Goal: Complete application form: Complete application form

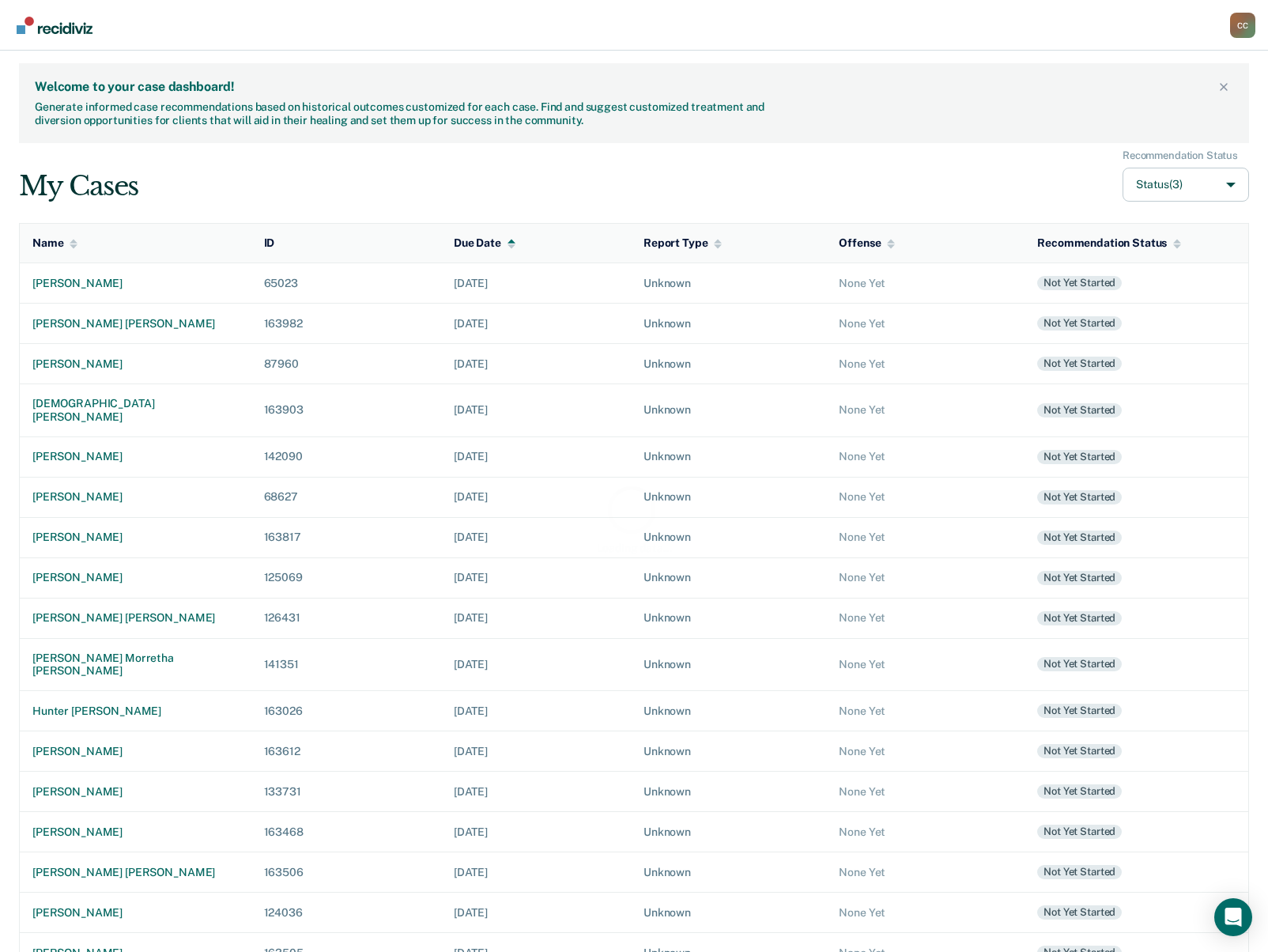
scroll to position [27, 0]
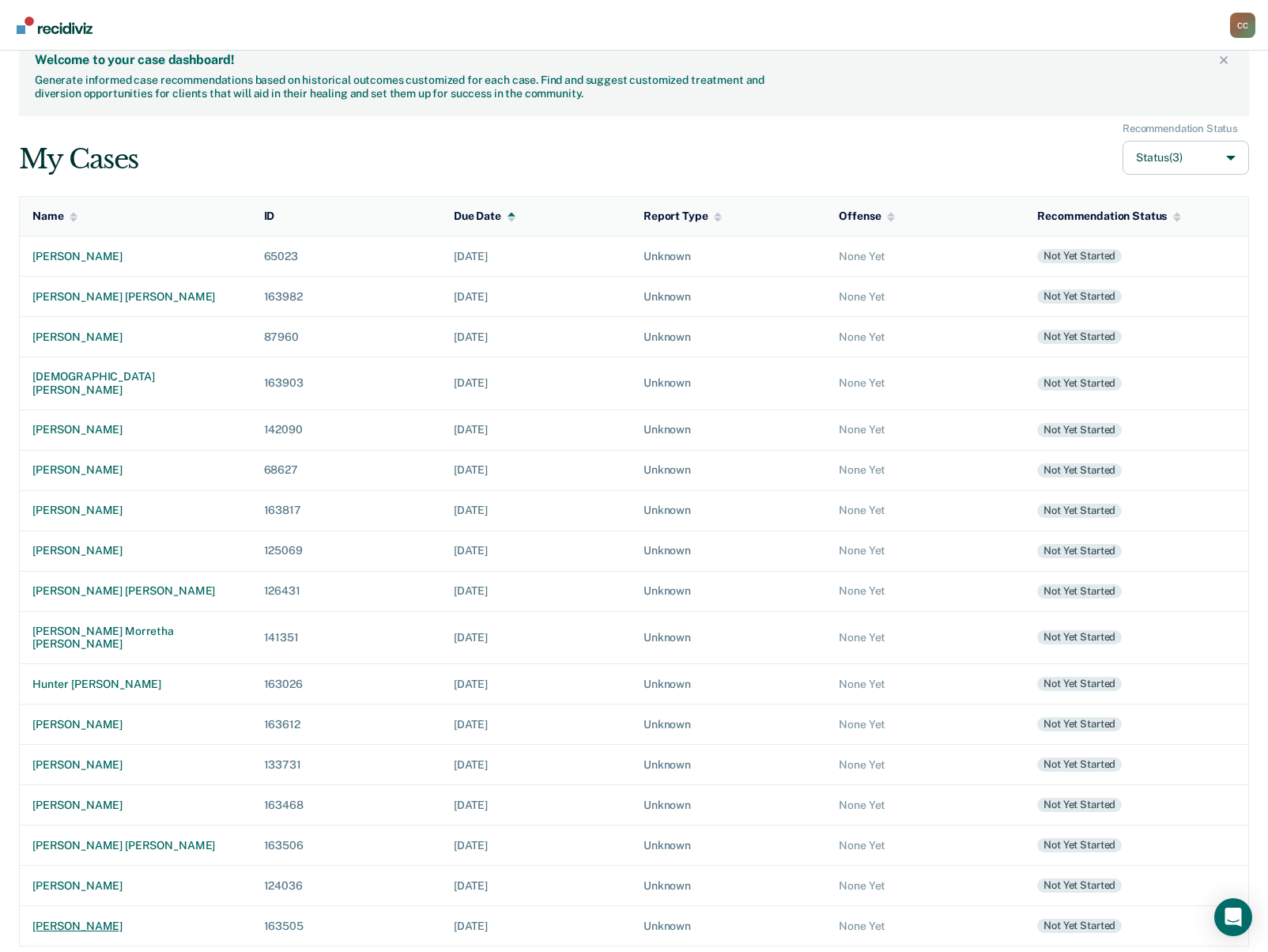
click at [89, 923] on div "[PERSON_NAME]" at bounding box center [136, 926] width 206 height 13
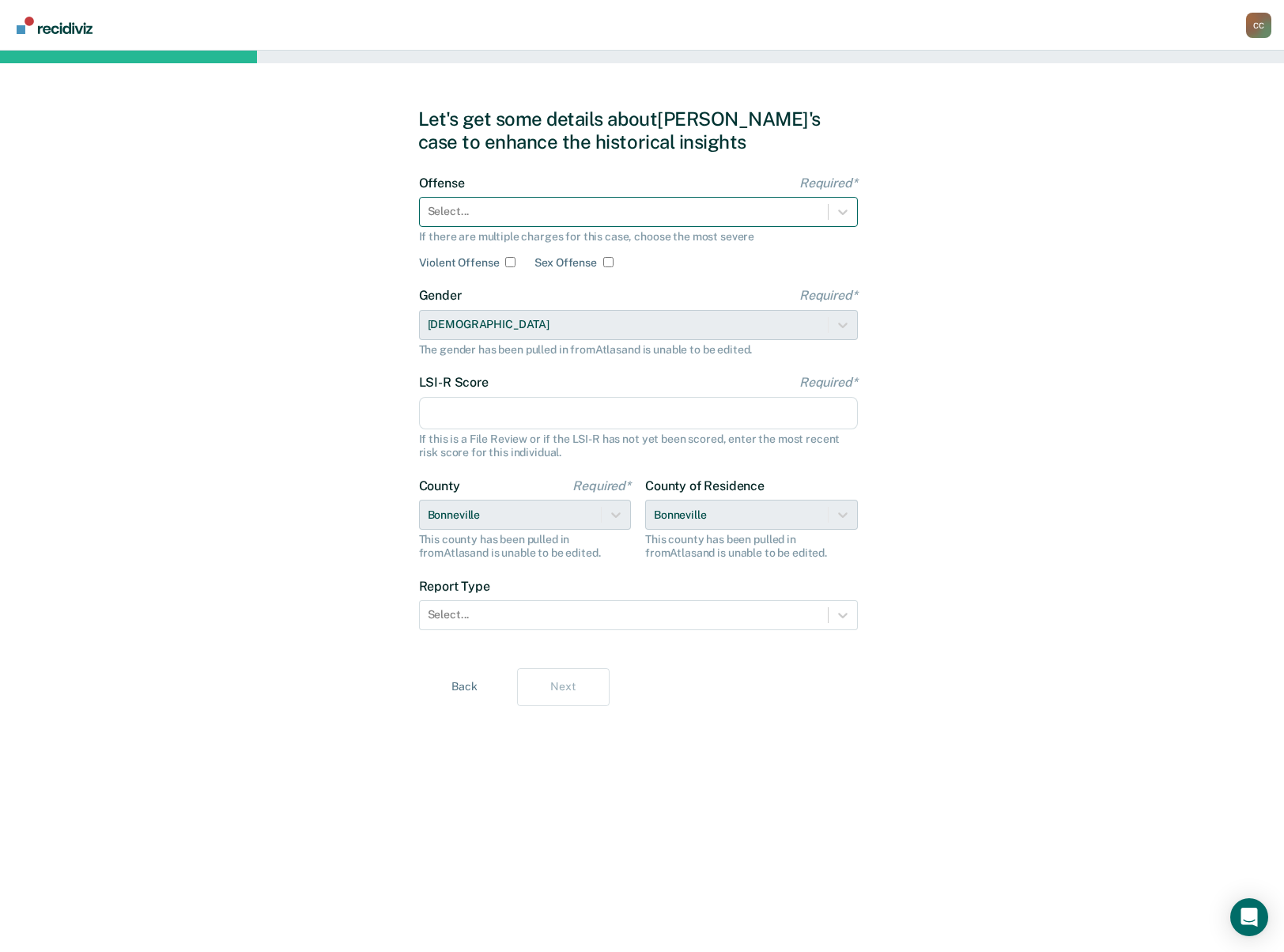
click at [479, 213] on div at bounding box center [623, 211] width 392 height 16
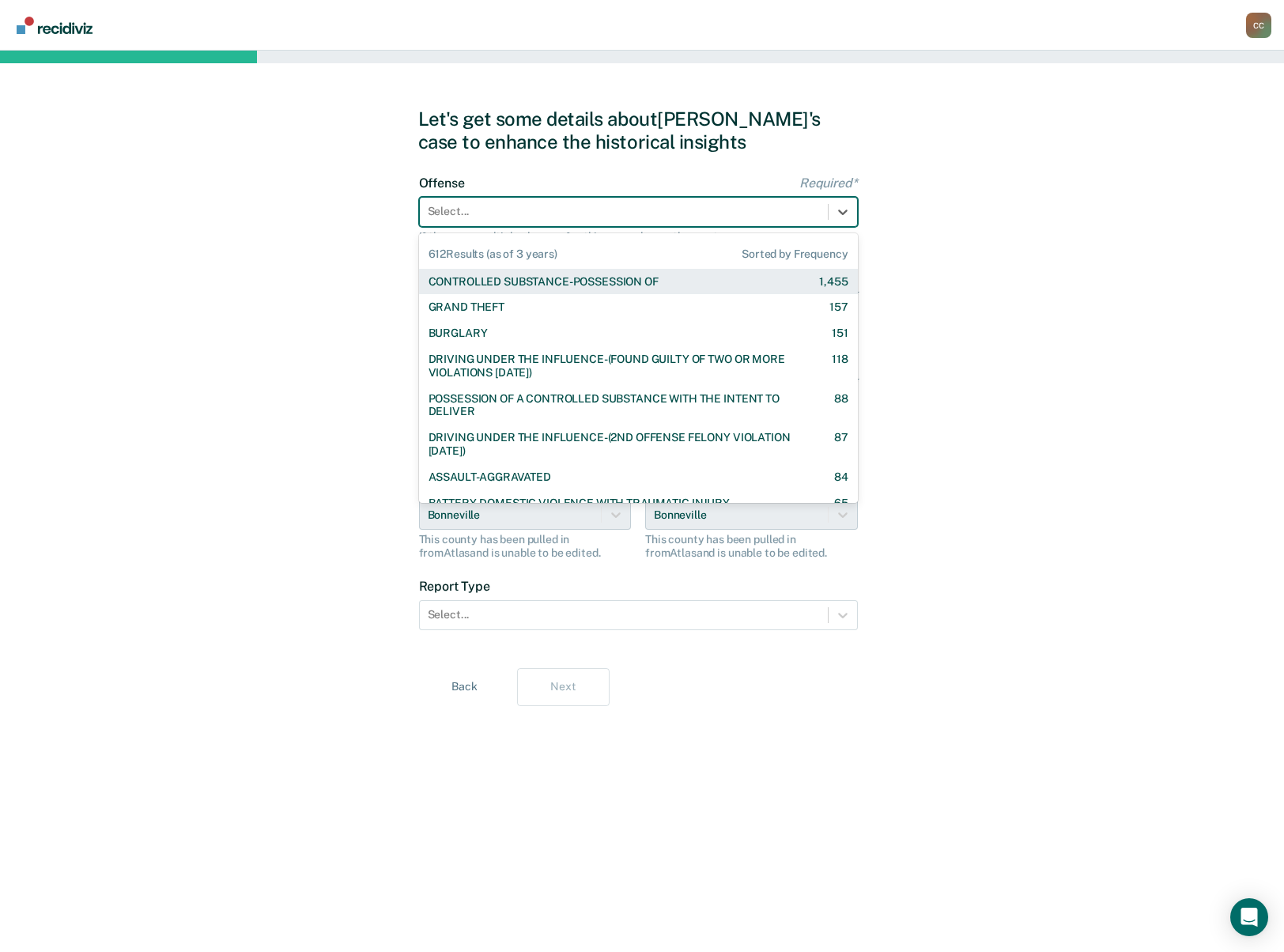
click at [479, 288] on div "CONTROLLED SUBSTANCE-POSSESSION OF" at bounding box center [543, 282] width 230 height 13
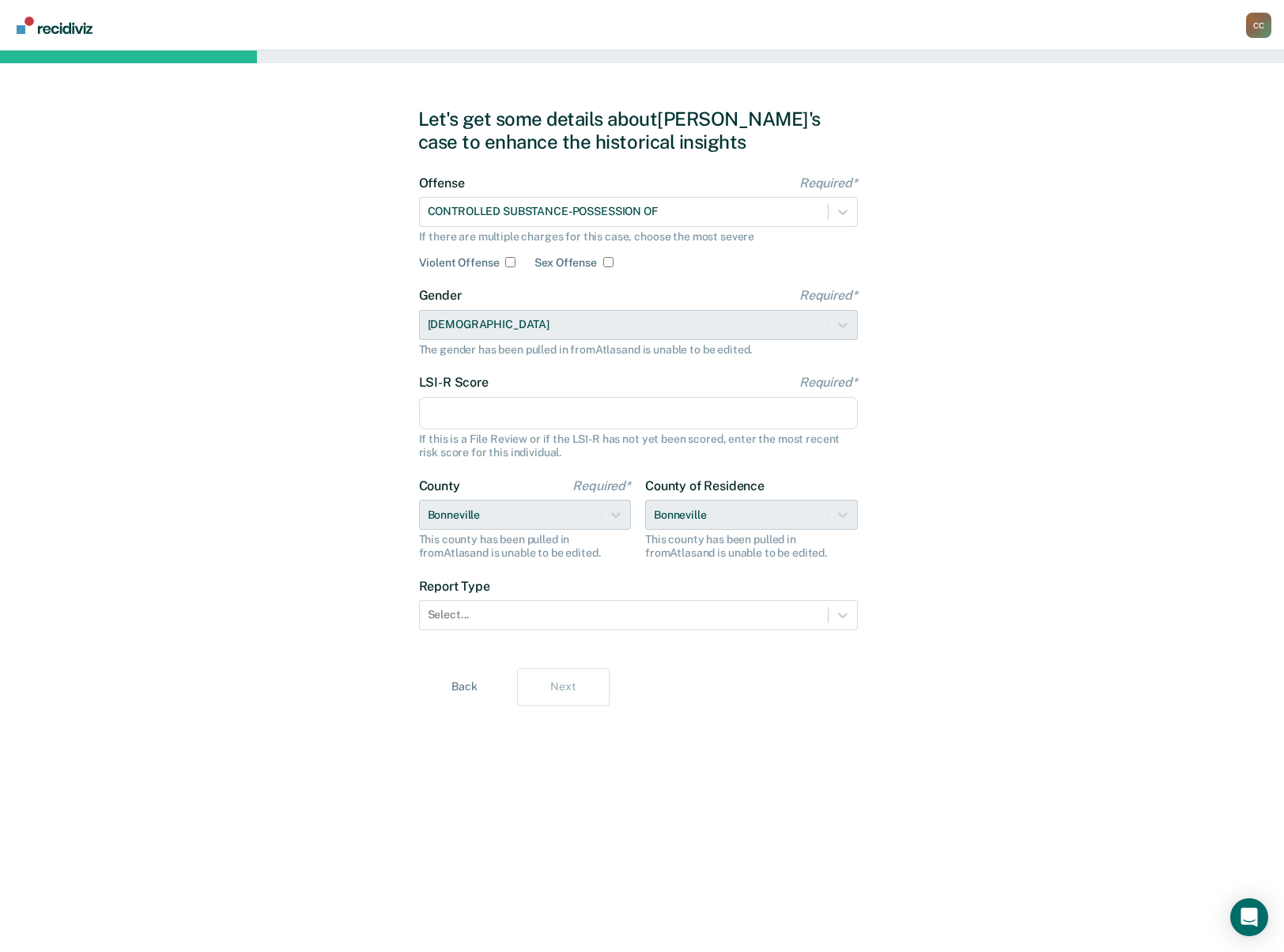
click at [500, 427] on input "LSI-R Score Required*" at bounding box center [639, 413] width 439 height 34
click at [583, 611] on div at bounding box center [623, 615] width 392 height 16
click at [459, 415] on input "34" at bounding box center [639, 413] width 439 height 34
type input "35"
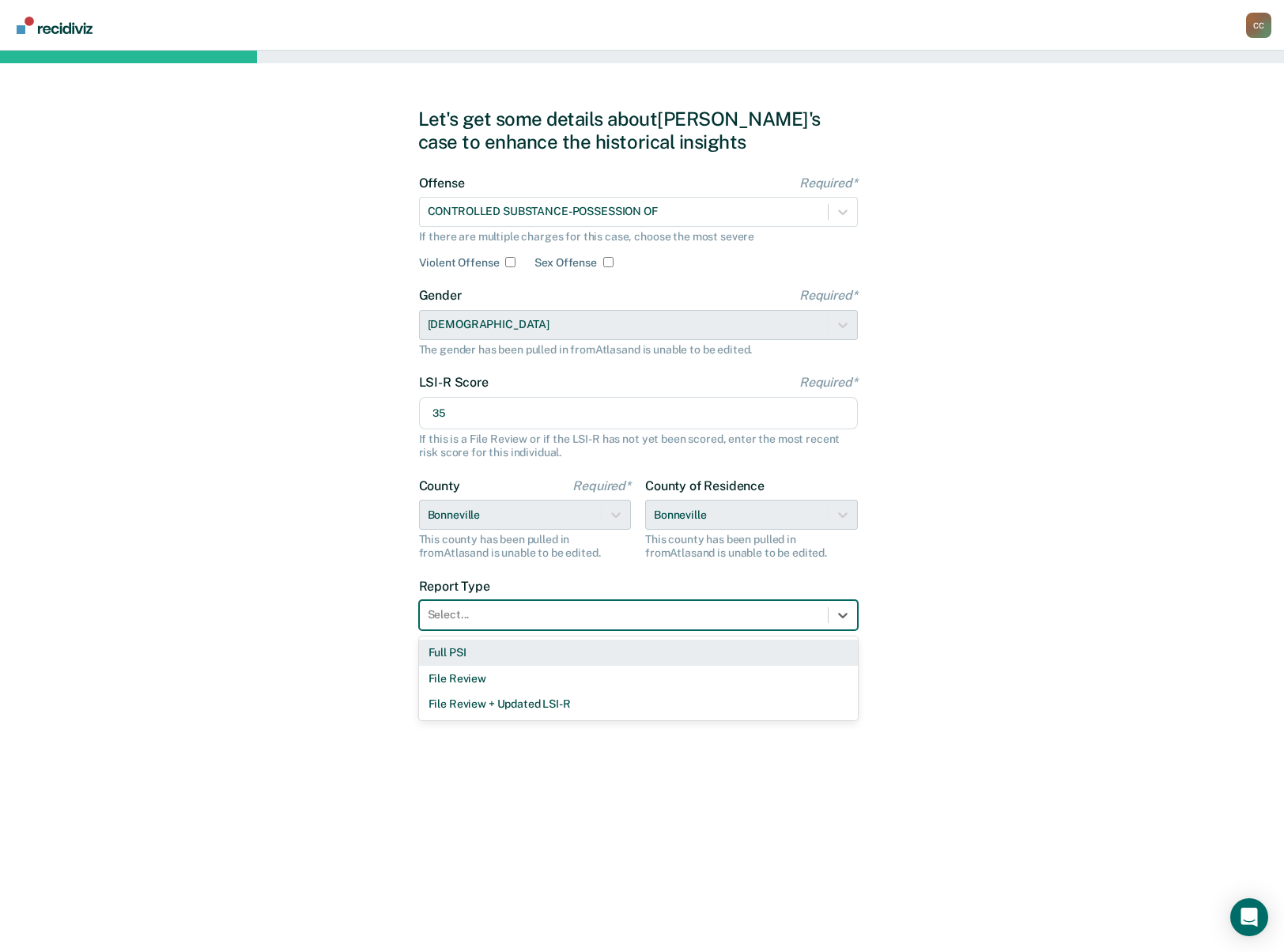
click at [626, 623] on div at bounding box center [623, 615] width 392 height 16
click at [596, 652] on div "Full PSI" at bounding box center [639, 652] width 439 height 26
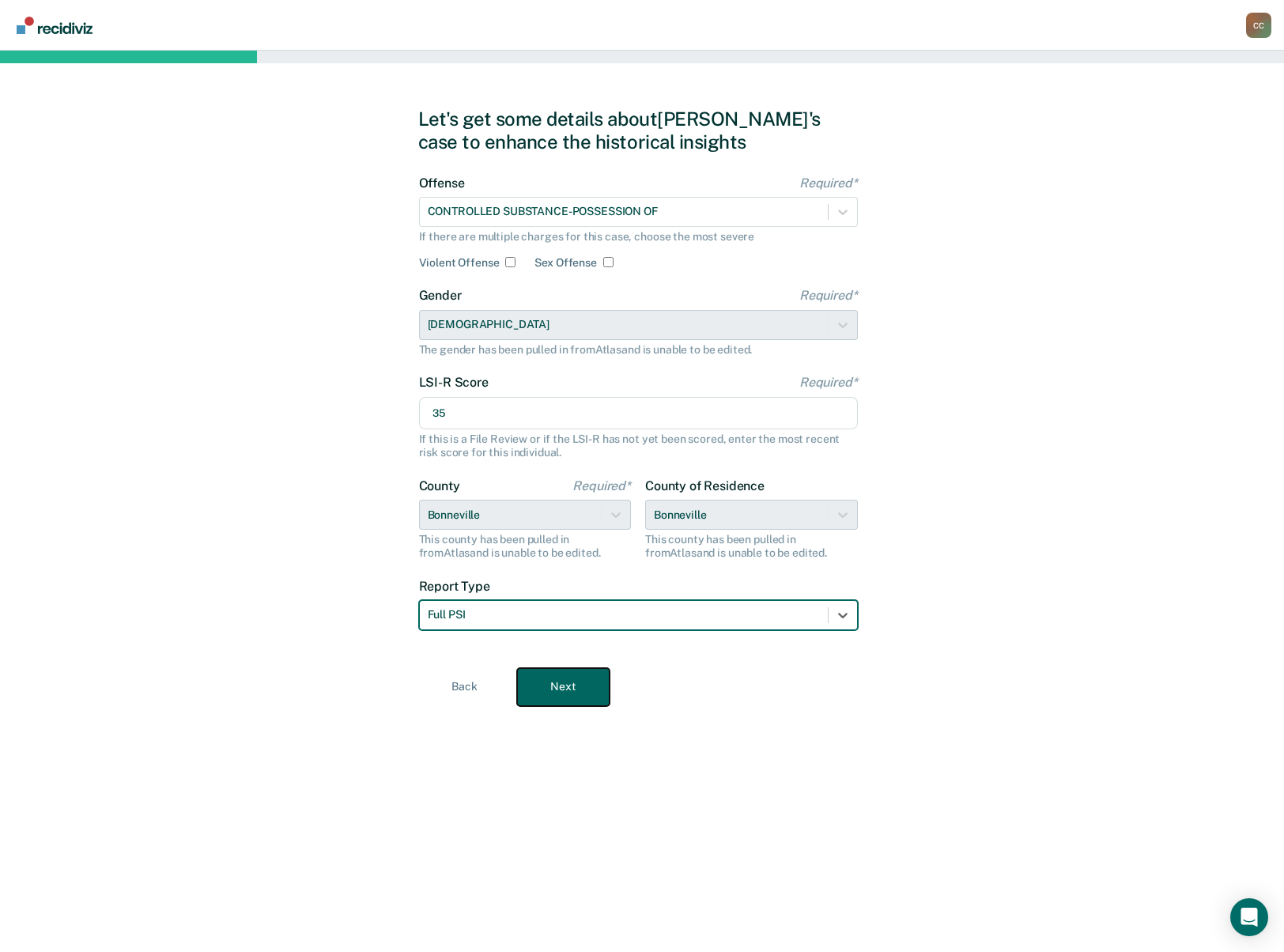
click at [584, 682] on button "Next" at bounding box center [563, 687] width 93 height 38
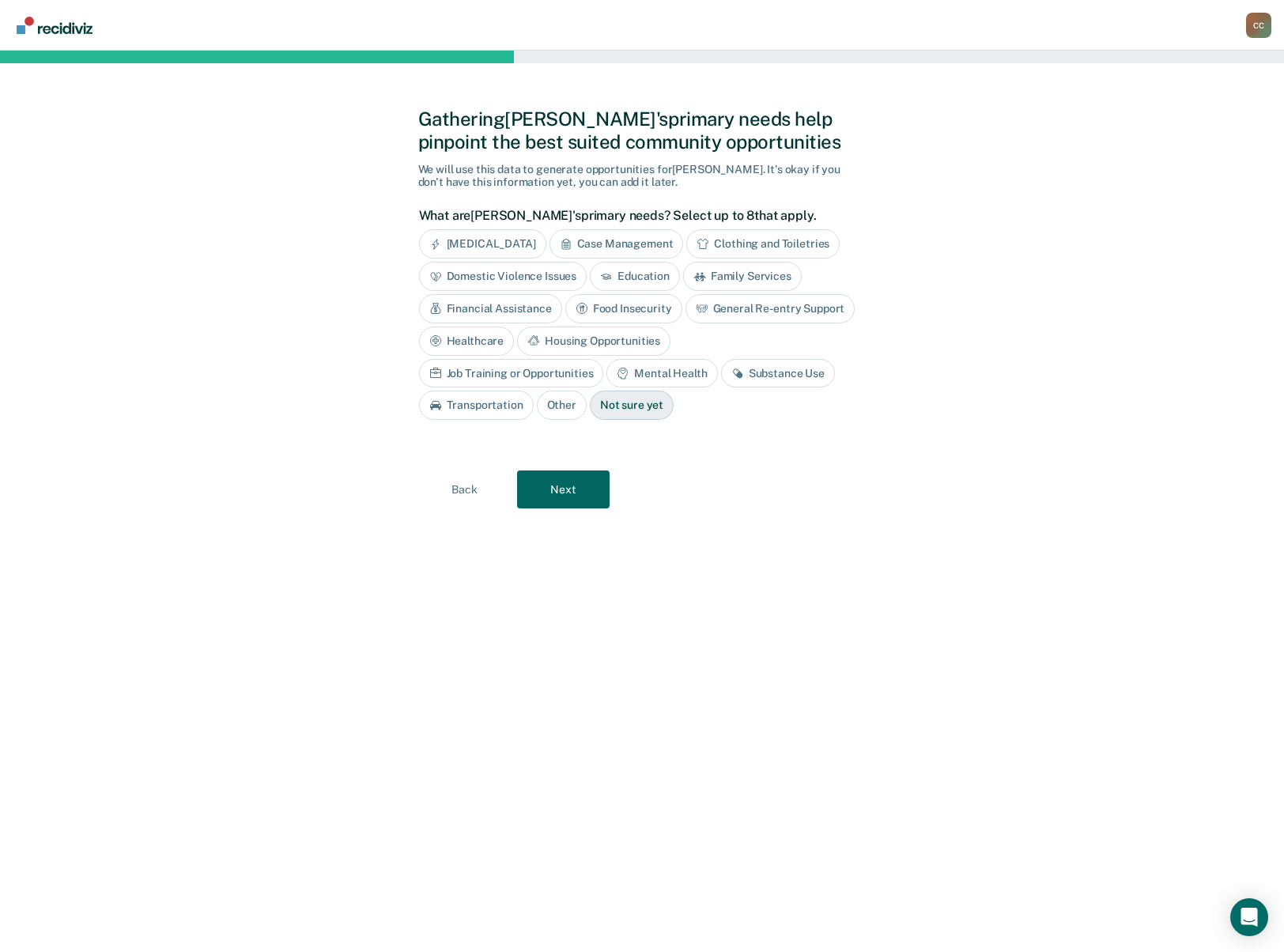
click at [603, 345] on div "Housing Opportunities" at bounding box center [594, 341] width 153 height 29
click at [554, 367] on div "Job Training or Opportunities" at bounding box center [512, 373] width 185 height 29
click at [783, 371] on div "Substance Use" at bounding box center [796, 373] width 114 height 29
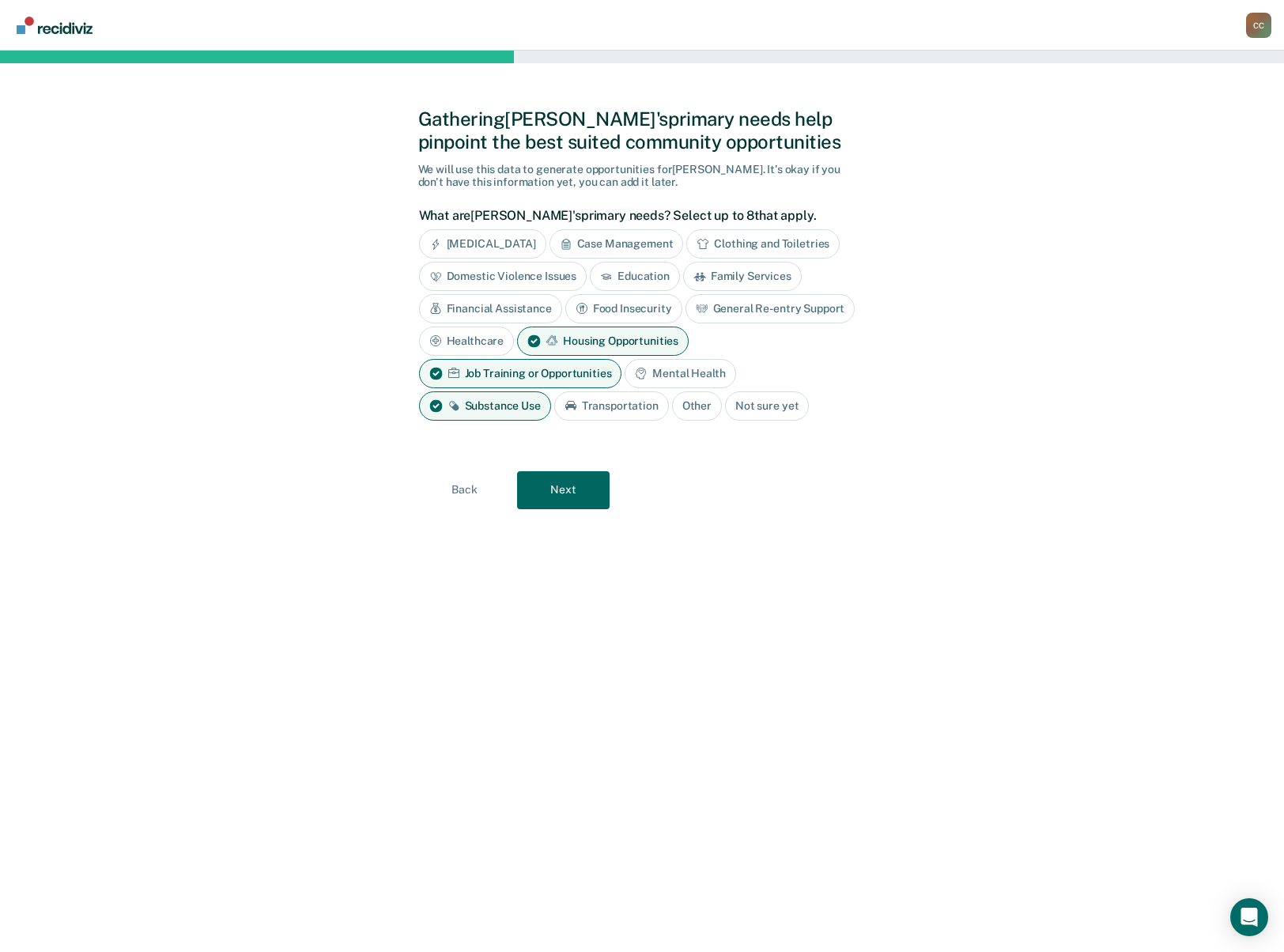
click at [655, 311] on div "Food Insecurity" at bounding box center [624, 309] width 117 height 29
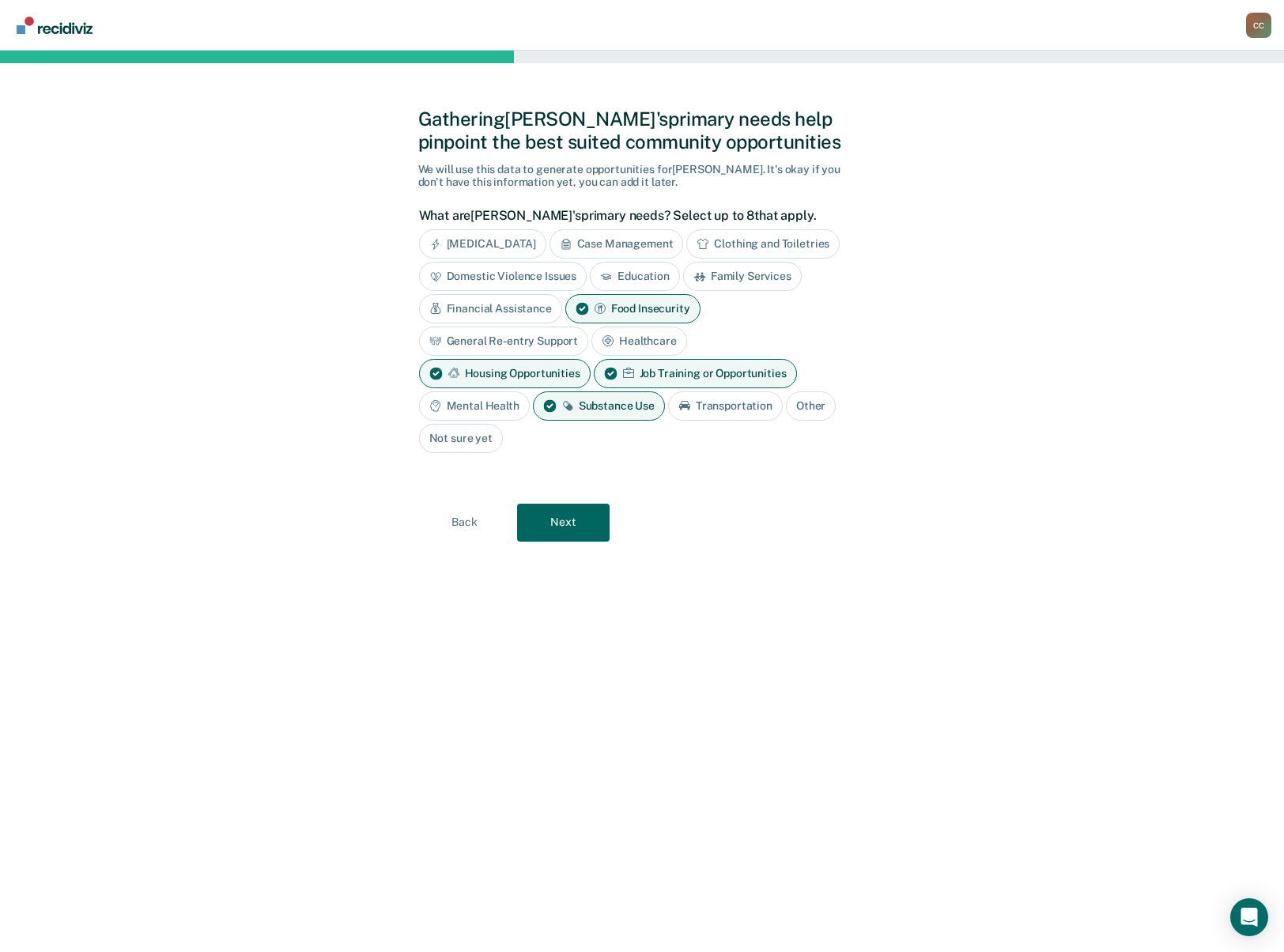
drag, startPoint x: 757, startPoint y: 242, endPoint x: 744, endPoint y: 259, distance: 21.4
click at [756, 245] on div "Clothing and Toiletries" at bounding box center [762, 244] width 153 height 29
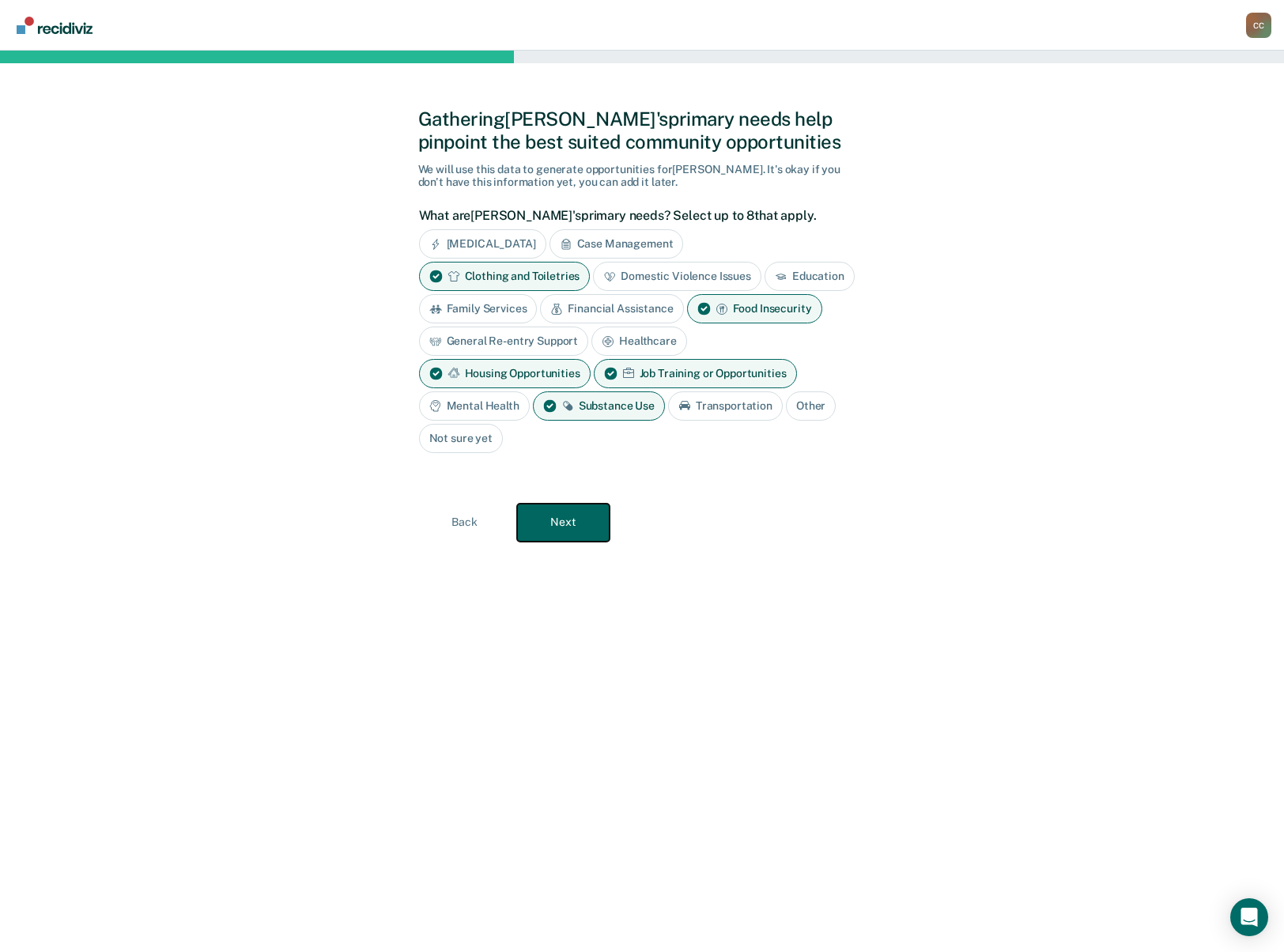
click at [583, 523] on button "Next" at bounding box center [563, 522] width 93 height 38
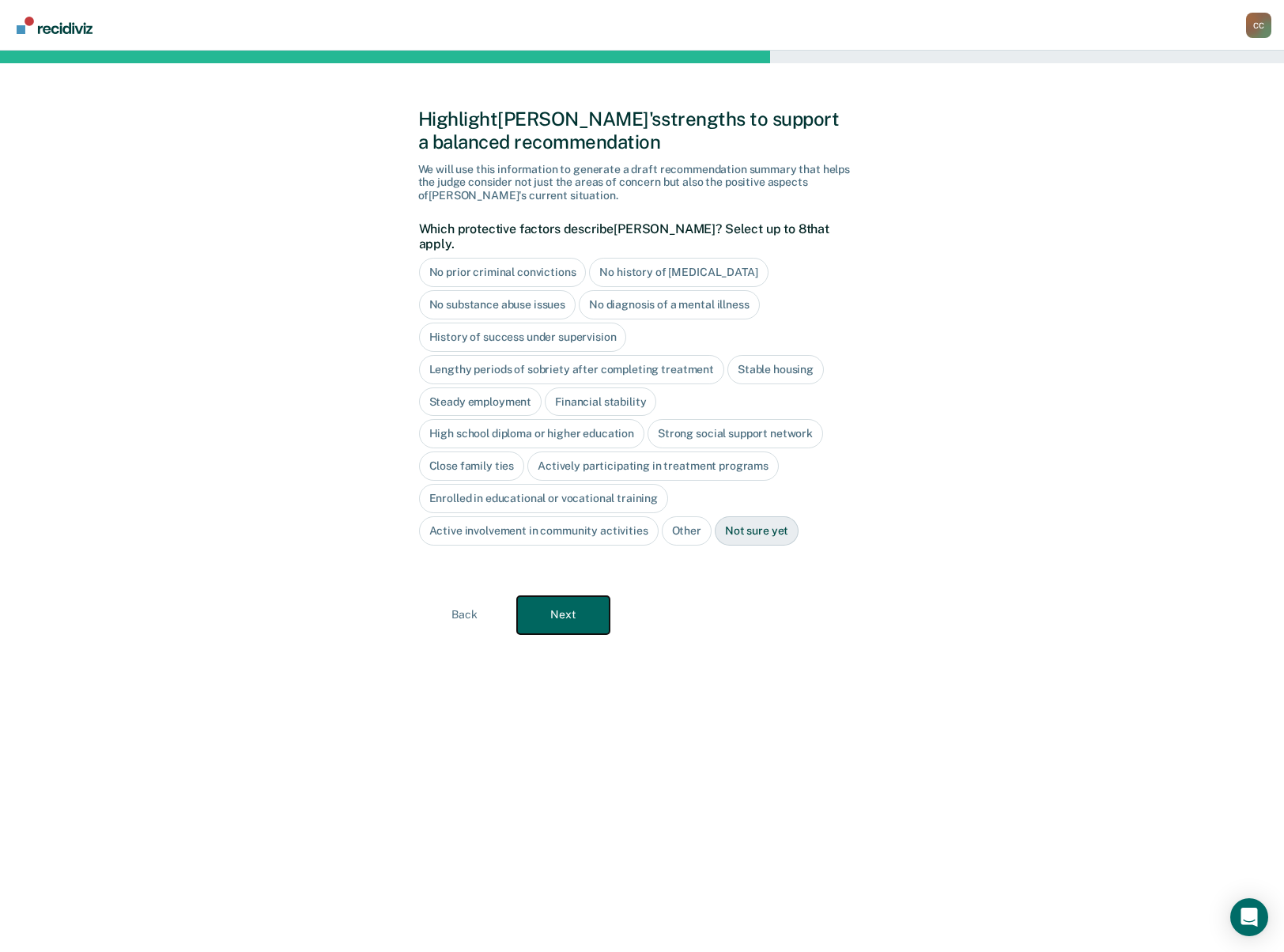
click at [573, 608] on button "Next" at bounding box center [563, 615] width 93 height 38
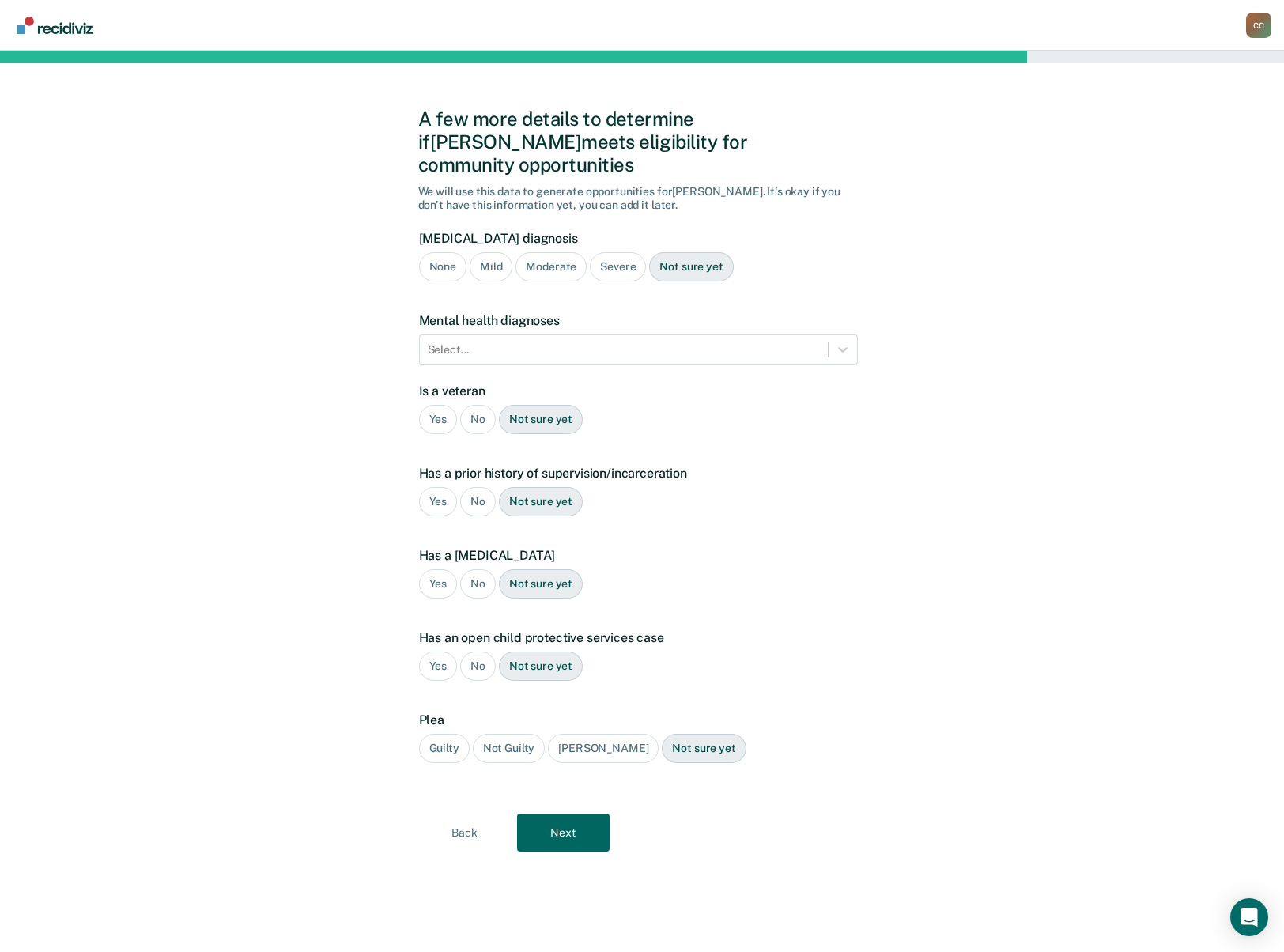
click at [554, 252] on div "Moderate" at bounding box center [551, 267] width 71 height 29
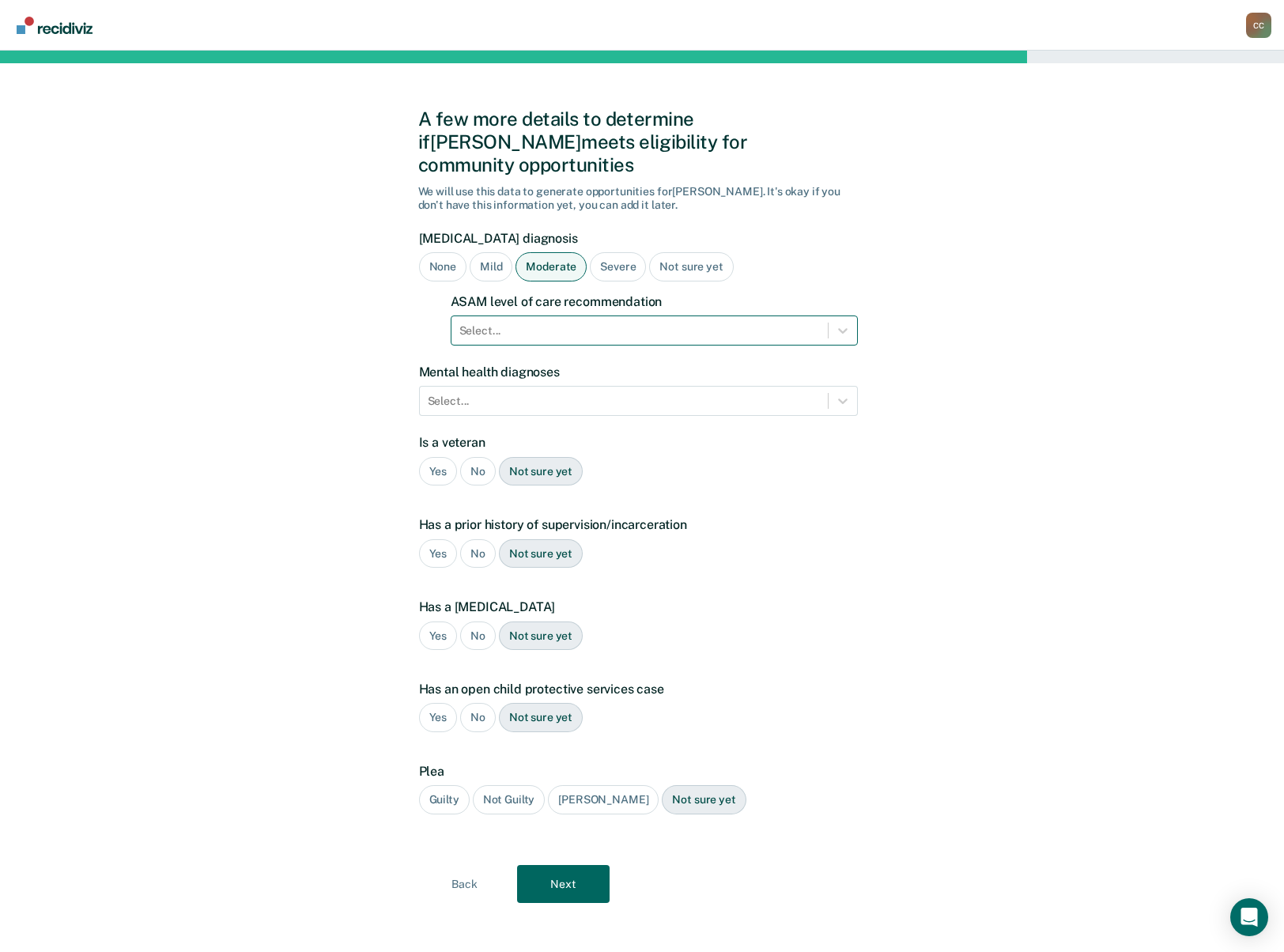
click at [560, 323] on div at bounding box center [640, 331] width 360 height 16
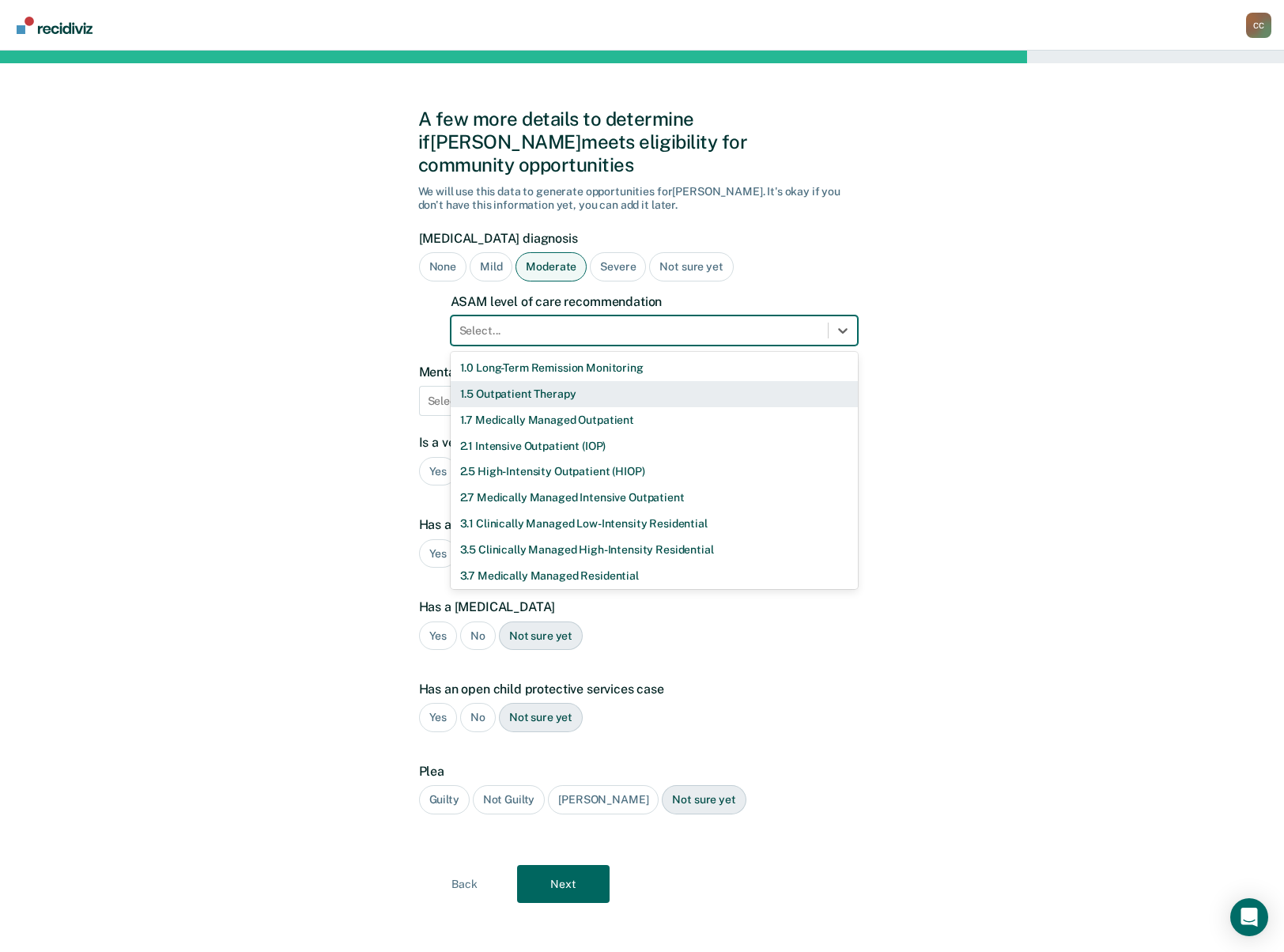
click at [555, 381] on div "1.5 Outpatient Therapy" at bounding box center [654, 395] width 407 height 26
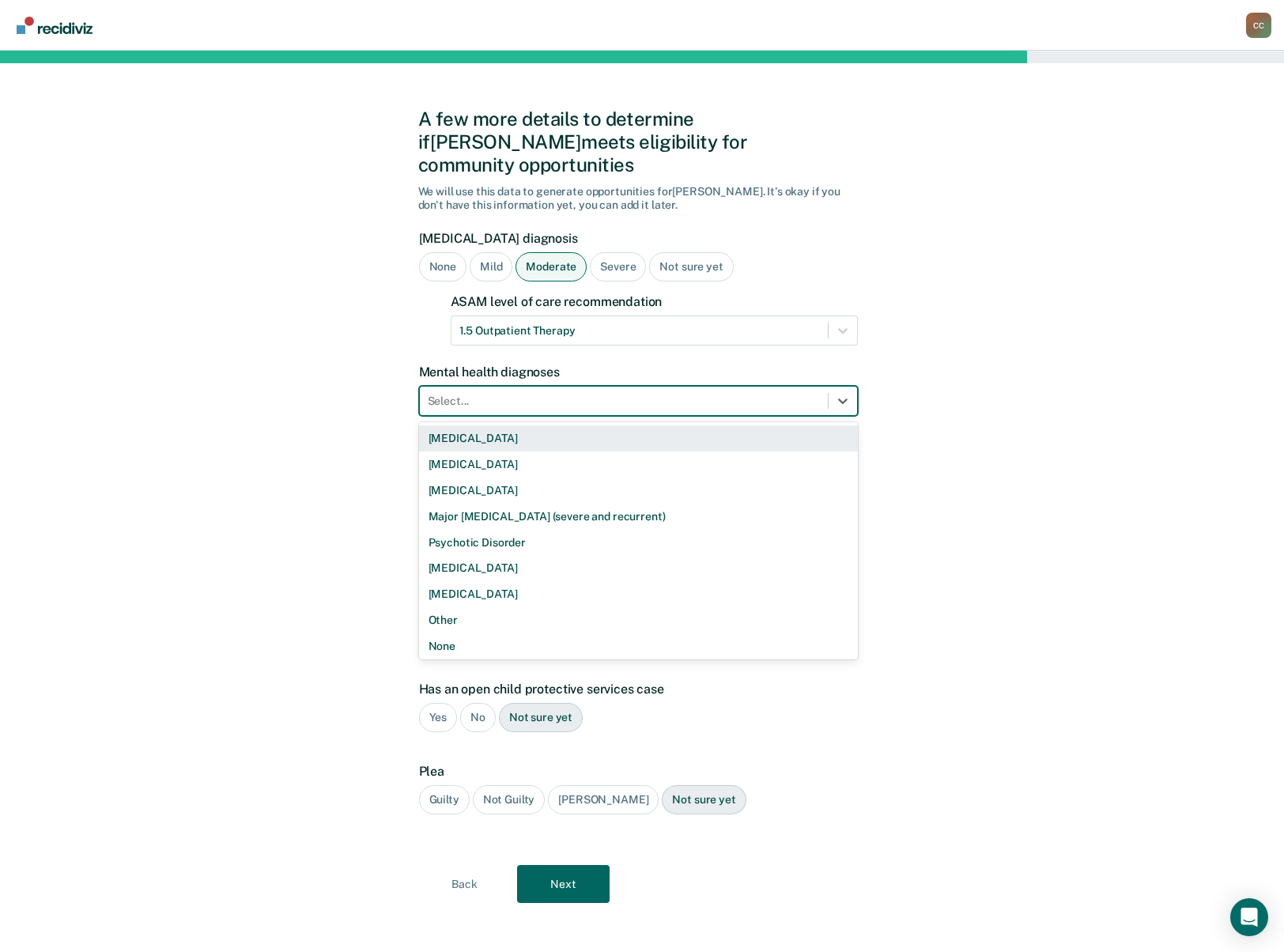
click at [540, 393] on div at bounding box center [623, 401] width 392 height 16
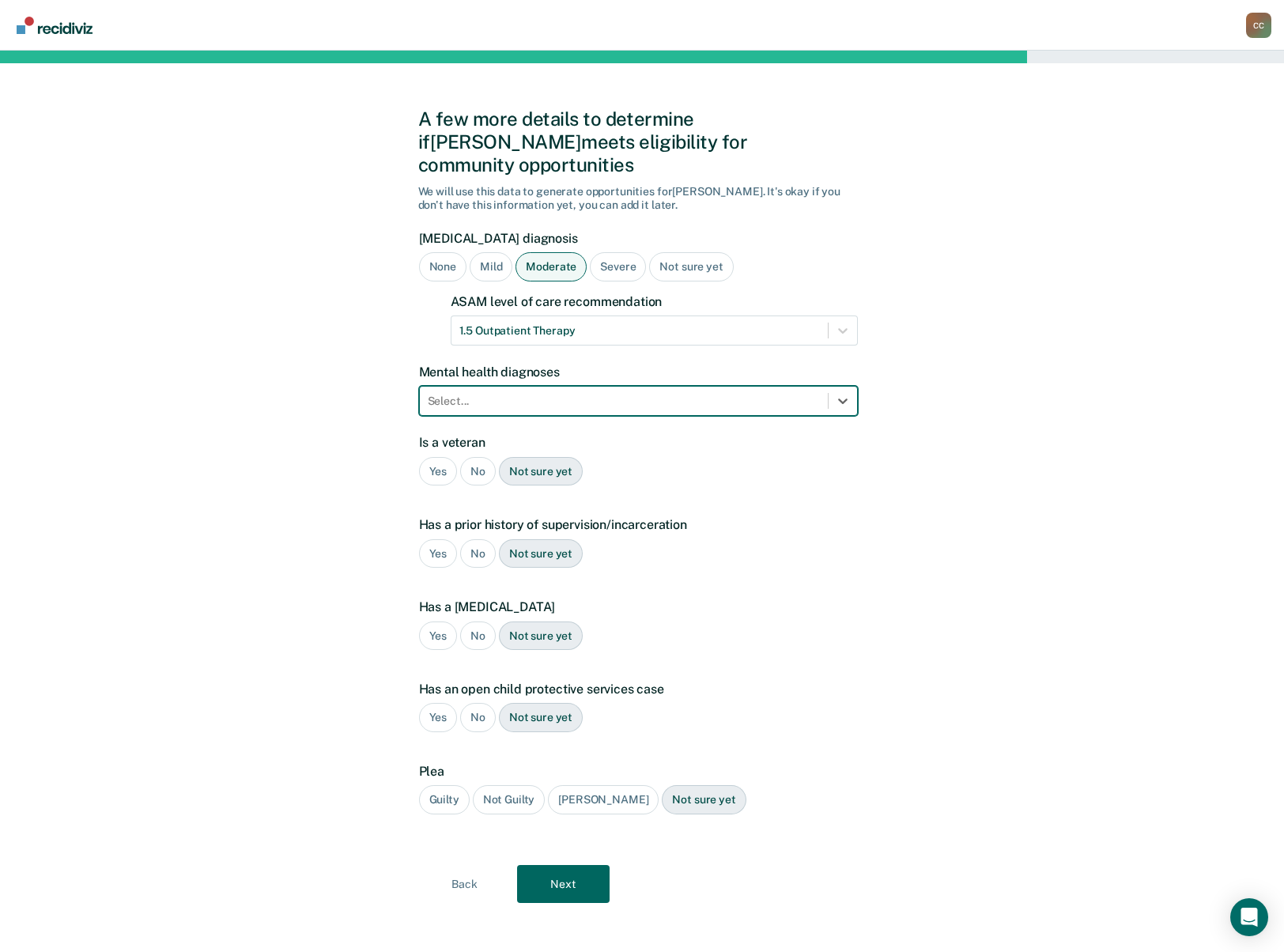
click at [603, 252] on div "Severe" at bounding box center [617, 267] width 57 height 29
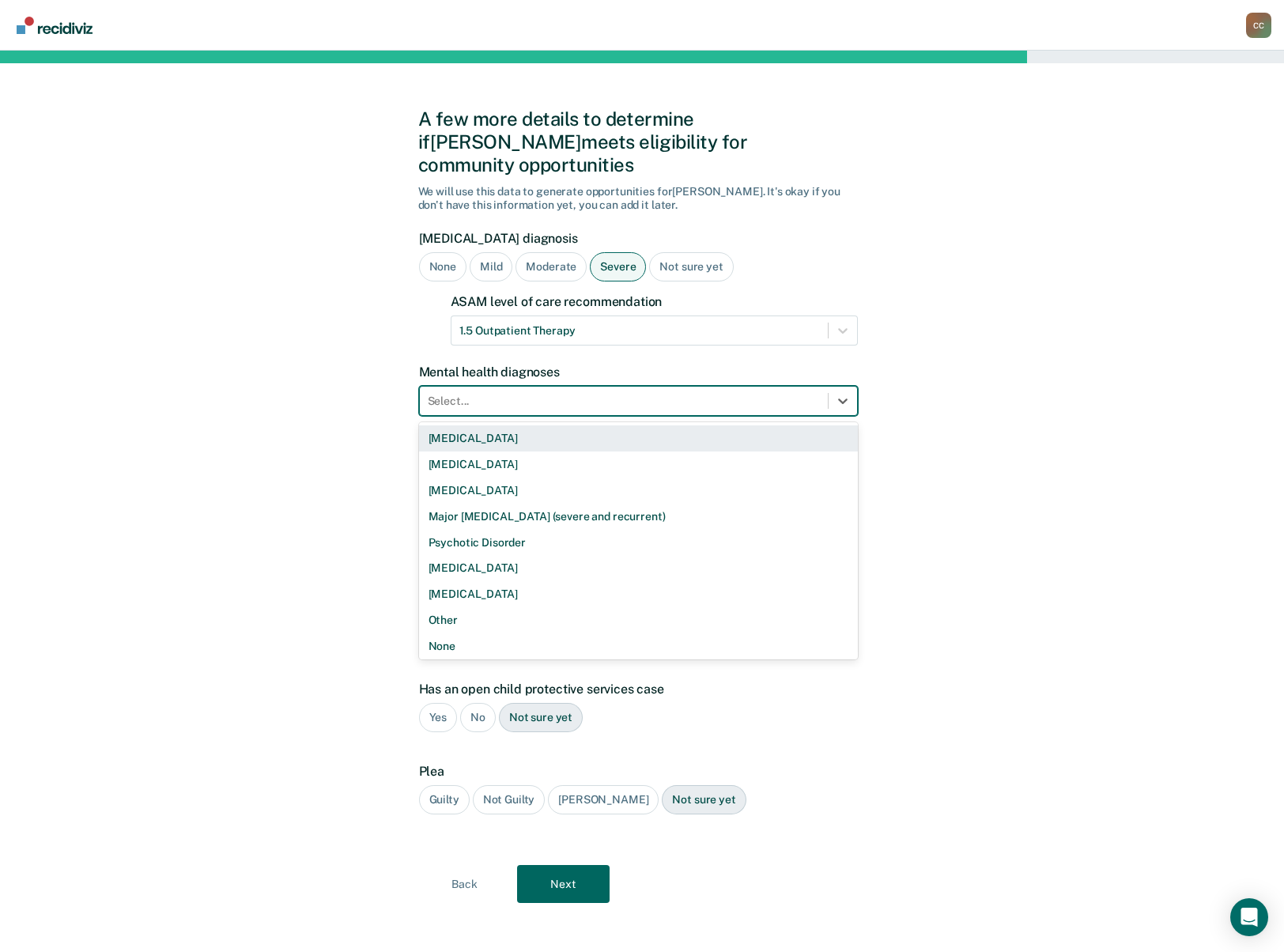
click at [530, 393] on div at bounding box center [623, 401] width 392 height 16
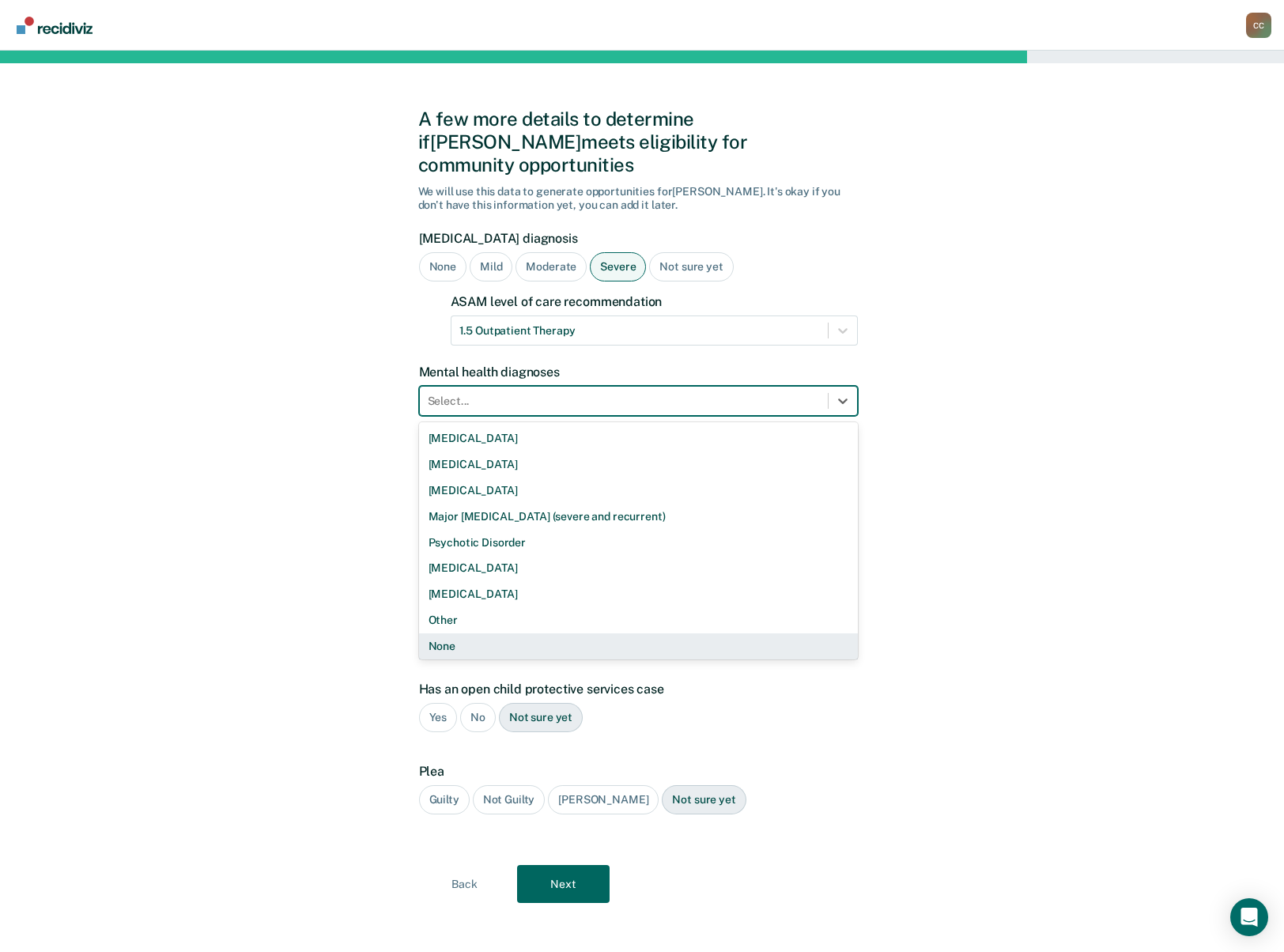
click at [441, 634] on div "None" at bounding box center [639, 647] width 439 height 26
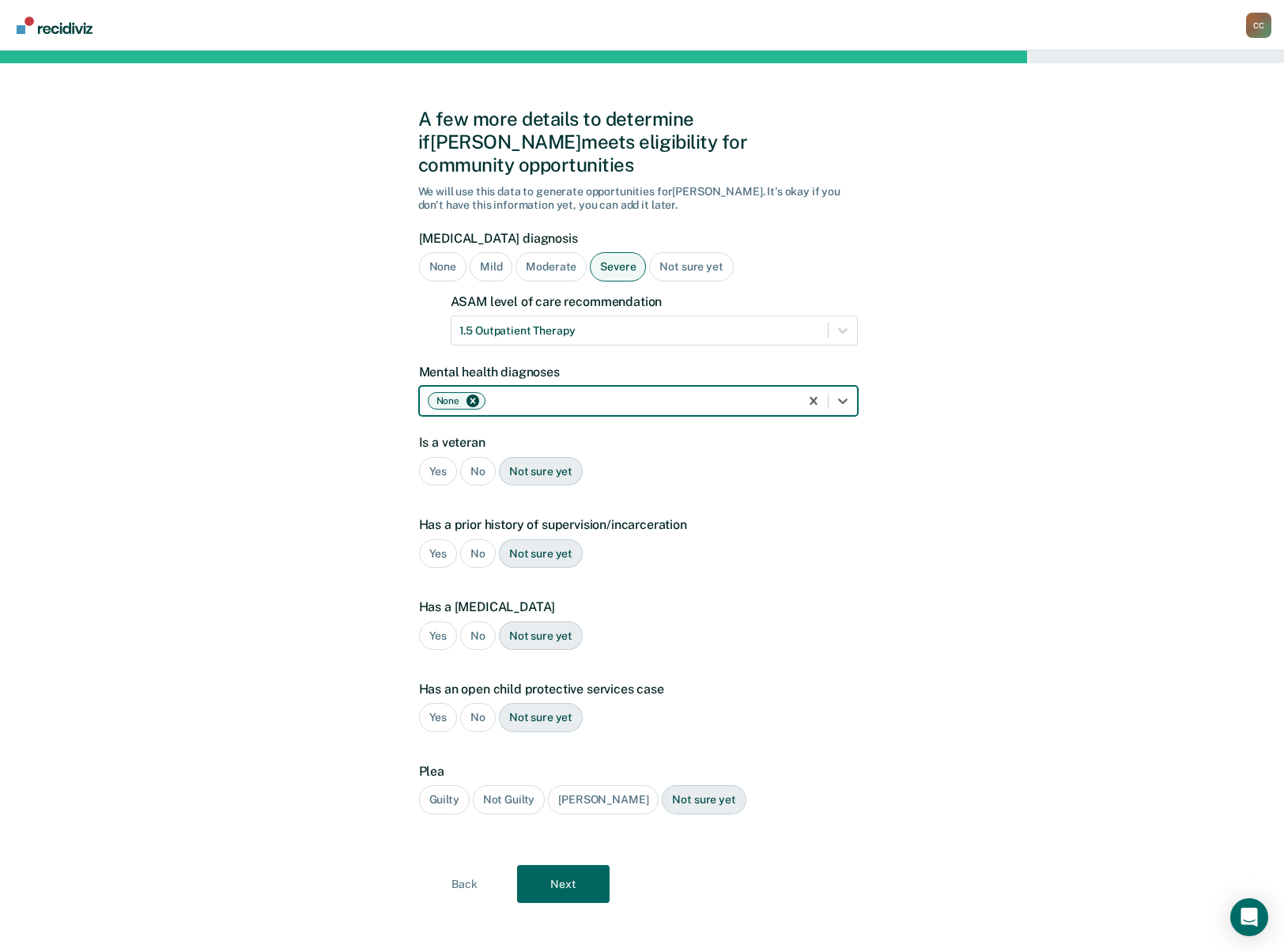
click at [468, 457] on div "No" at bounding box center [477, 471] width 35 height 29
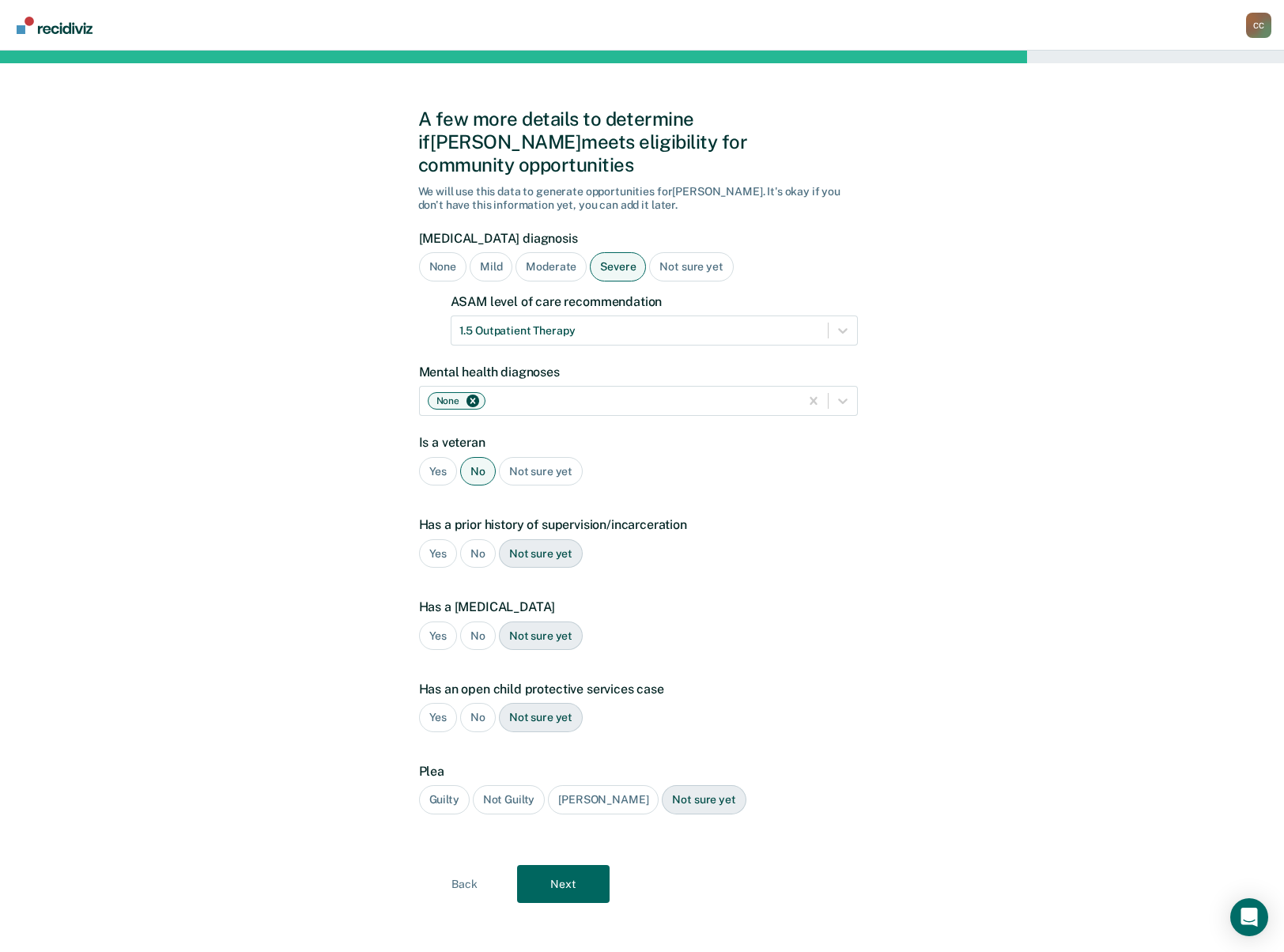
click at [438, 539] on div "Yes" at bounding box center [438, 554] width 38 height 29
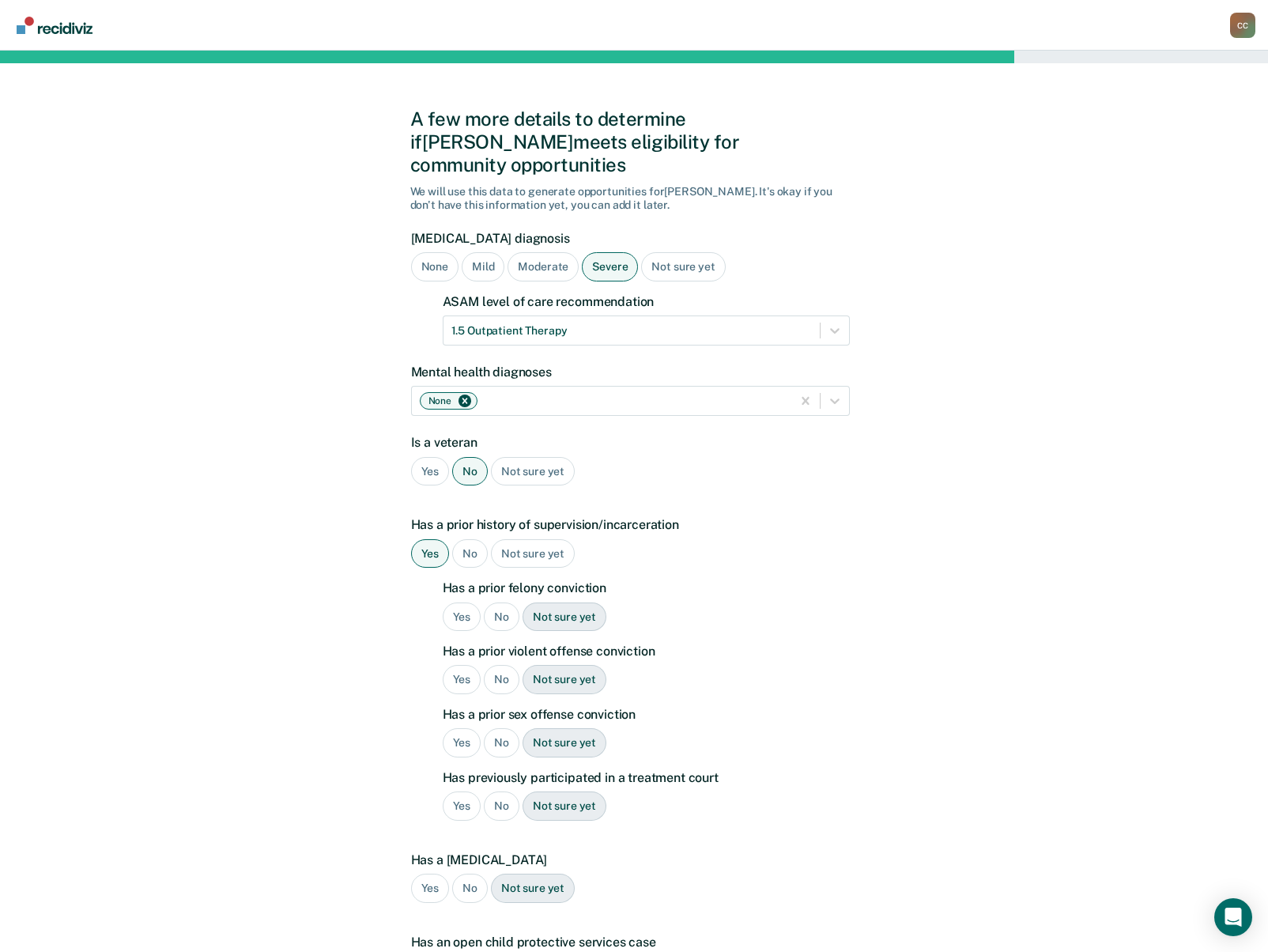
click at [507, 602] on div "No" at bounding box center [501, 617] width 35 height 29
click at [514, 665] on div "No" at bounding box center [501, 679] width 35 height 29
click at [501, 729] on div "No" at bounding box center [501, 743] width 35 height 29
click at [500, 792] on div "No" at bounding box center [501, 806] width 35 height 29
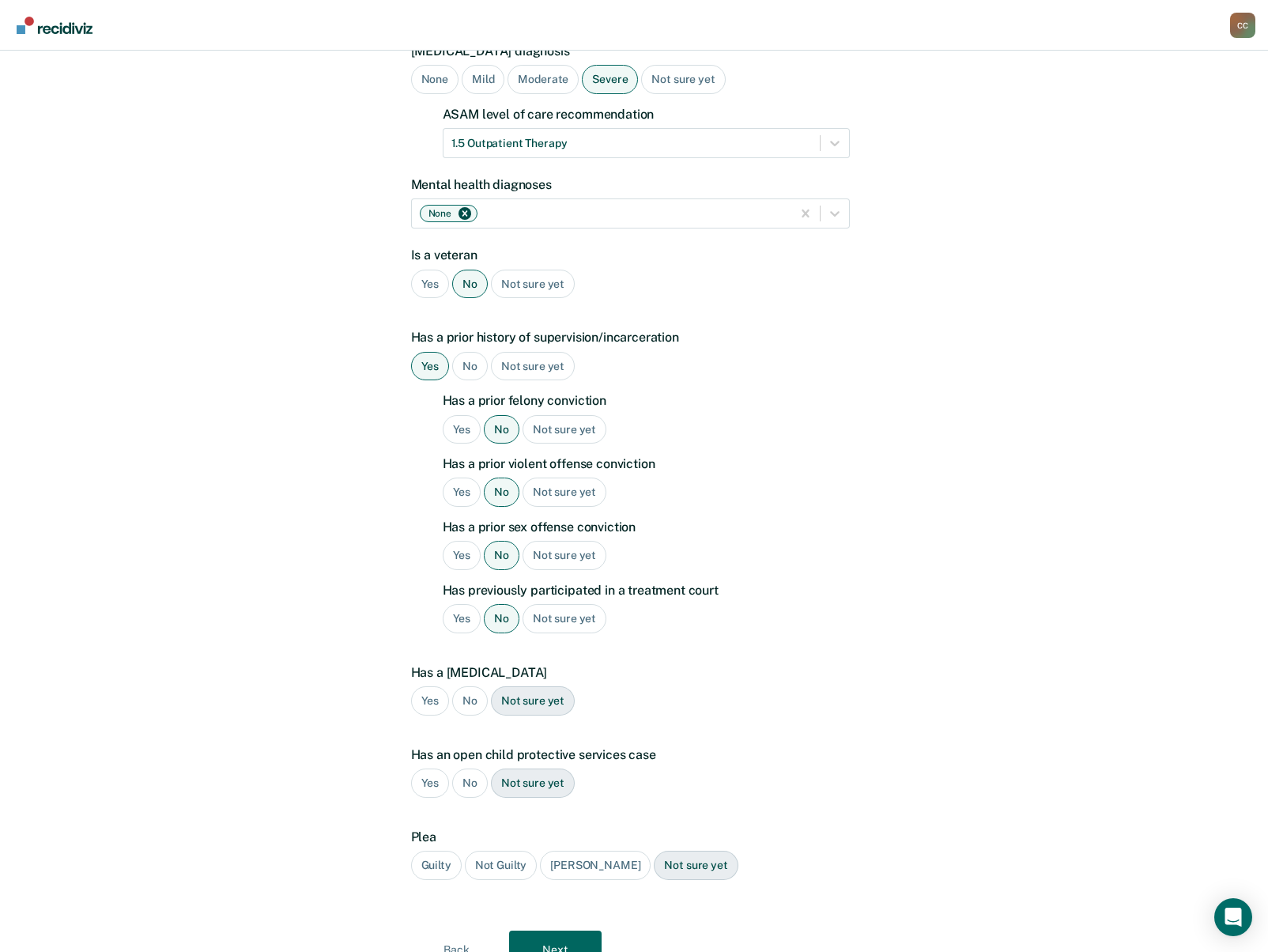
scroll to position [210, 0]
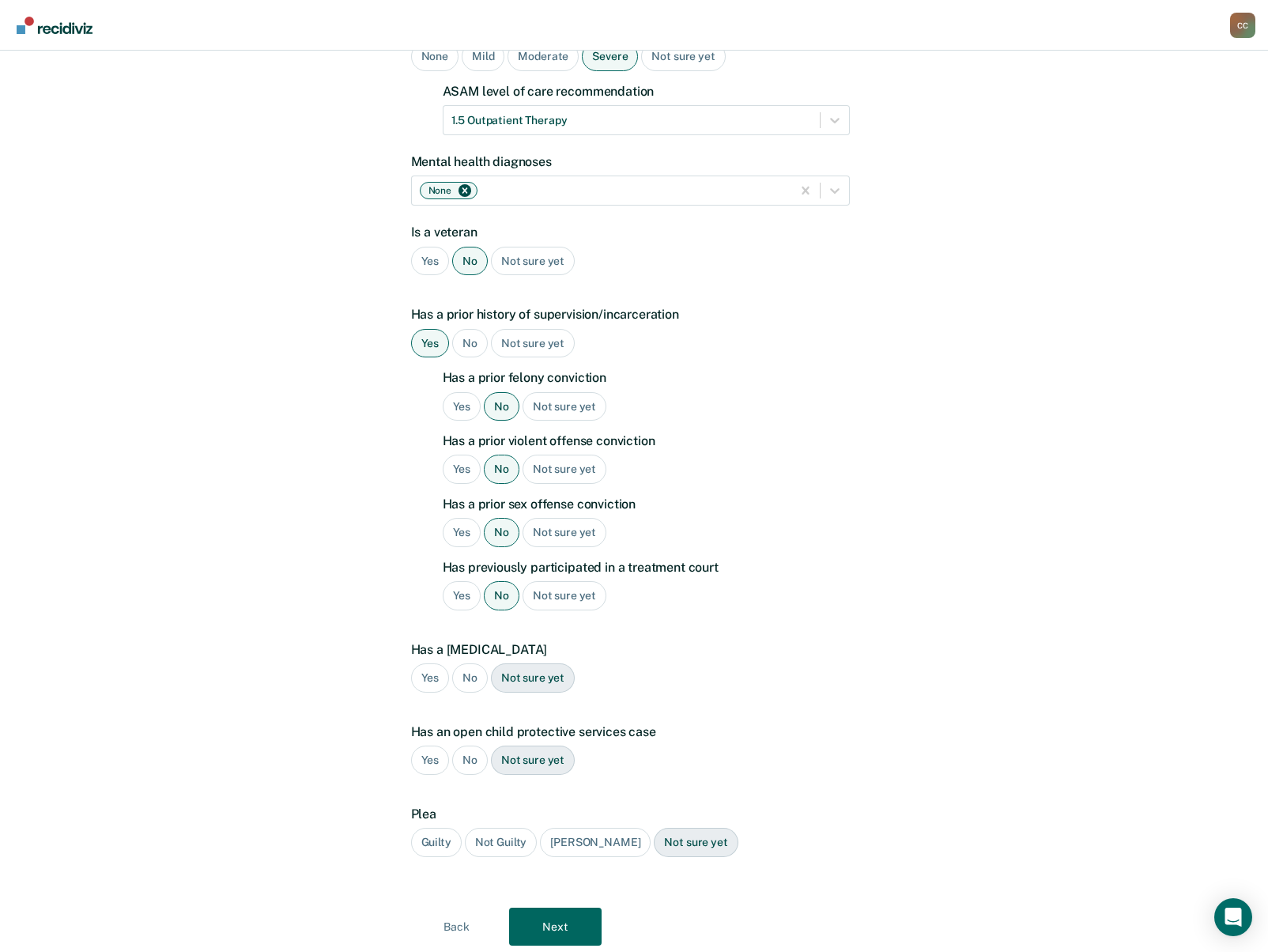
click at [466, 663] on div "No" at bounding box center [469, 678] width 35 height 29
click at [465, 746] on div "No" at bounding box center [469, 760] width 35 height 29
click at [446, 828] on div "Guilty" at bounding box center [436, 842] width 51 height 29
click at [569, 908] on button "Next" at bounding box center [555, 927] width 93 height 38
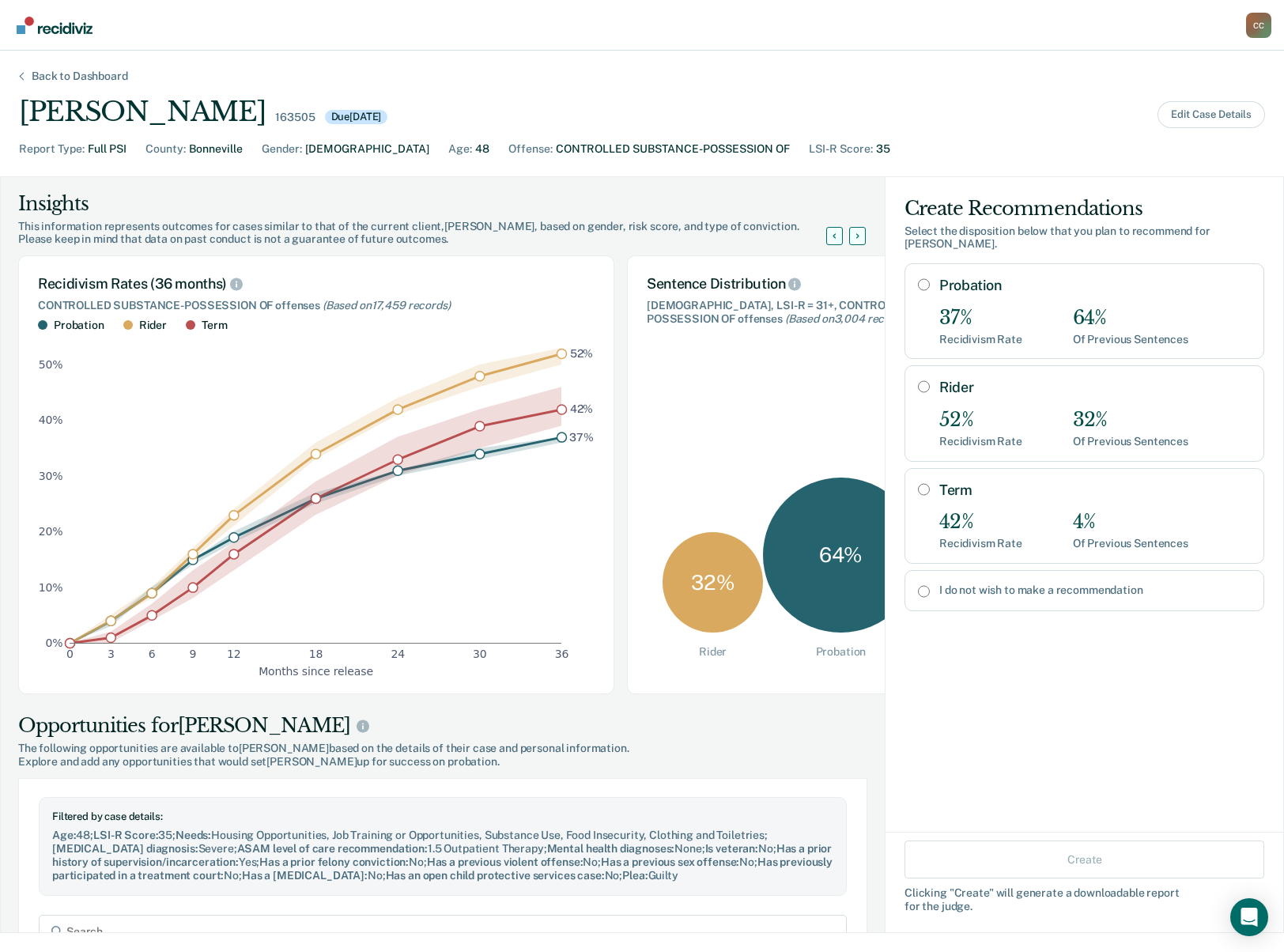
click at [918, 278] on input "Probation" at bounding box center [924, 284] width 11 height 12
radio input "true"
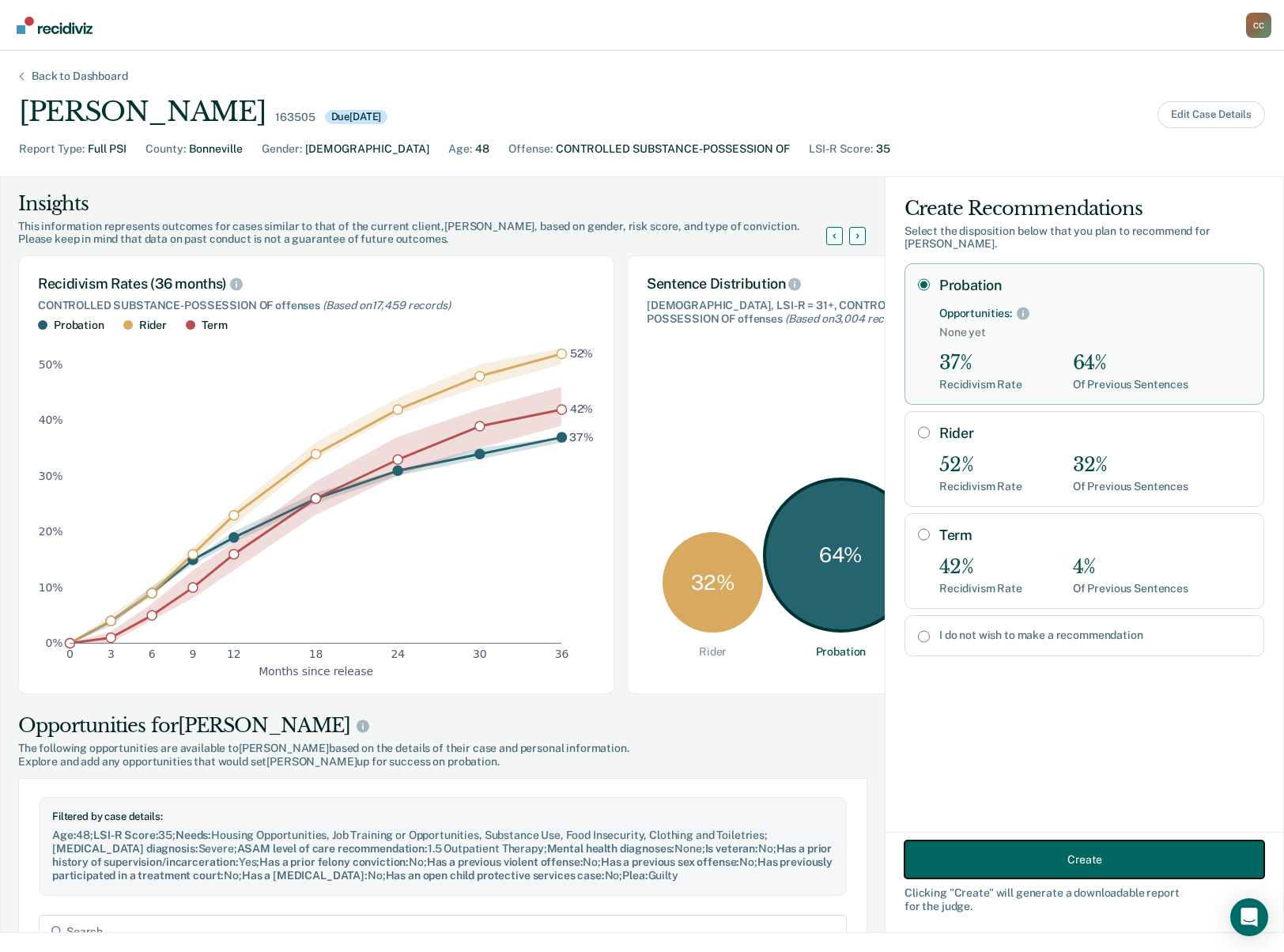
click at [1056, 849] on button "Create" at bounding box center [1084, 860] width 359 height 38
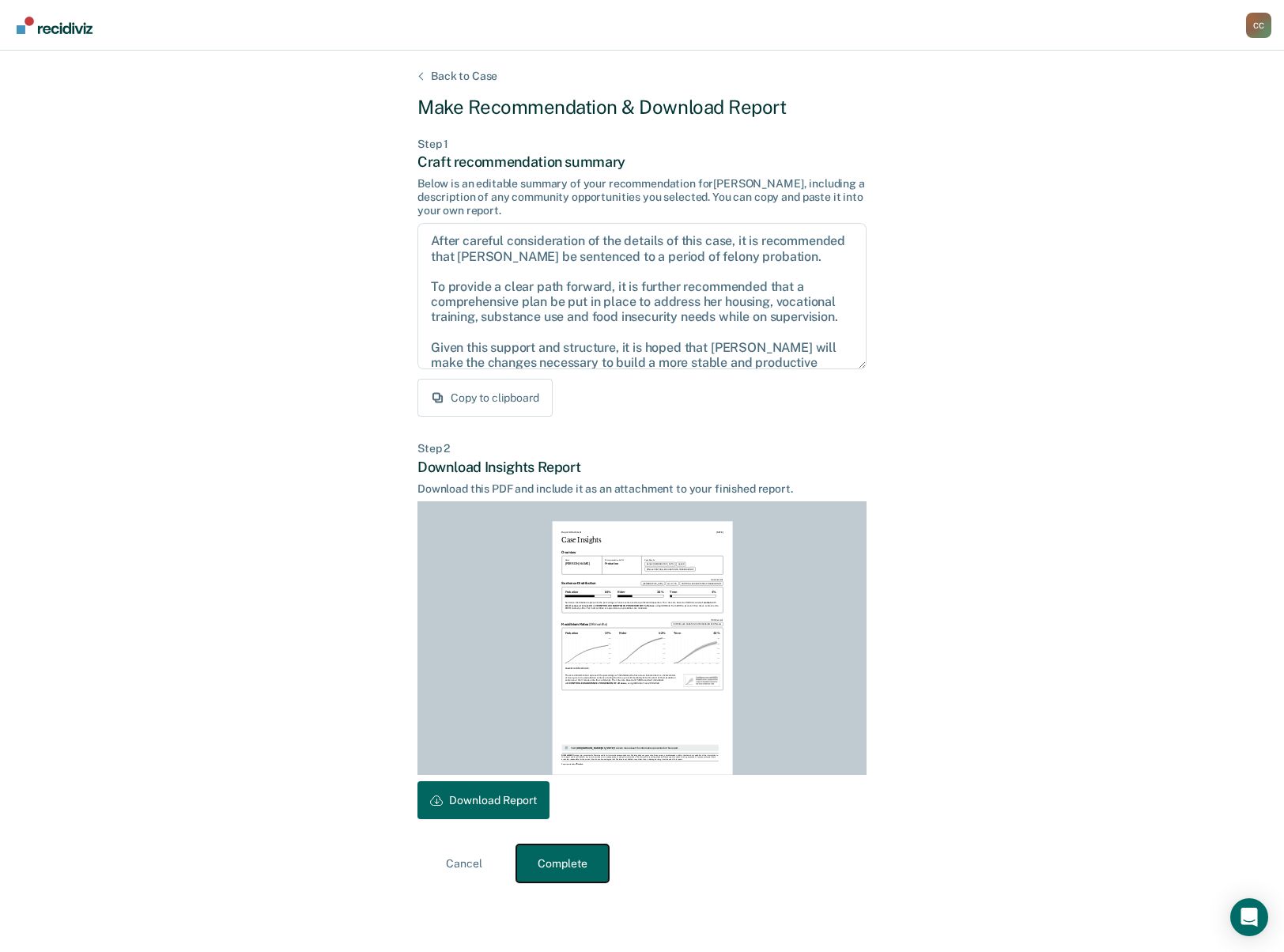
click at [565, 857] on button "Complete" at bounding box center [563, 863] width 93 height 38
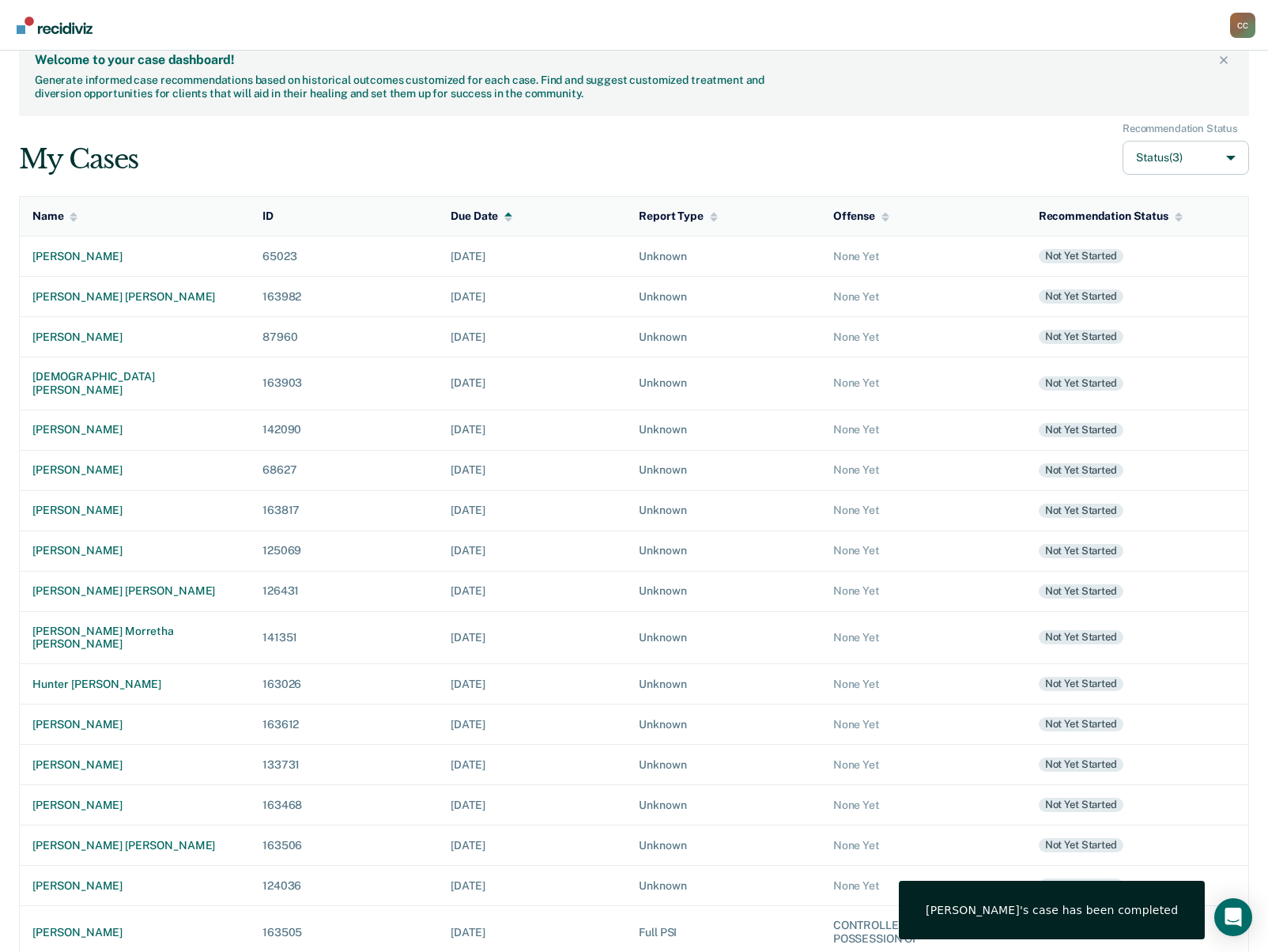
scroll to position [39, 0]
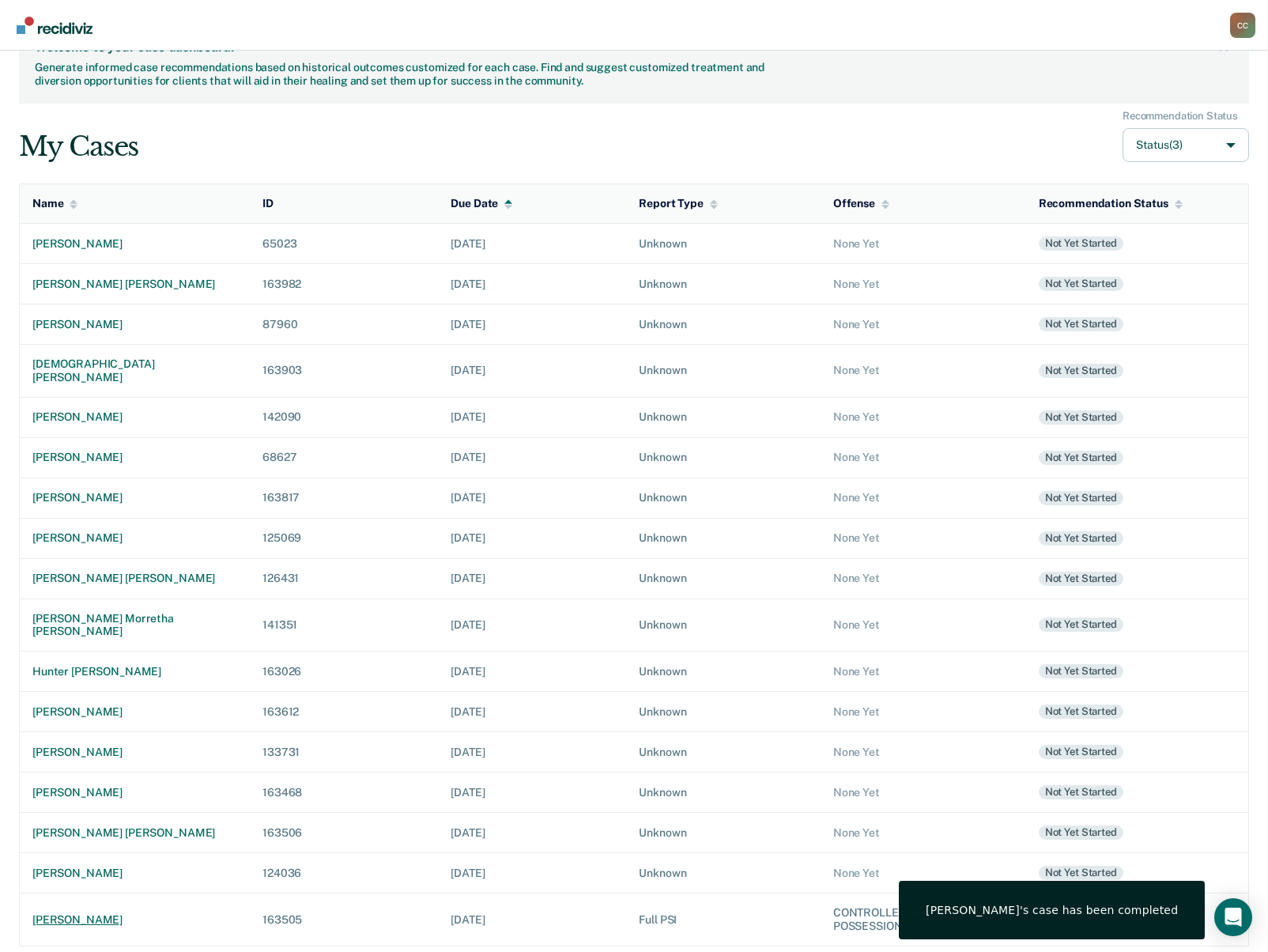
click at [98, 913] on div "[PERSON_NAME]" at bounding box center [135, 919] width 205 height 13
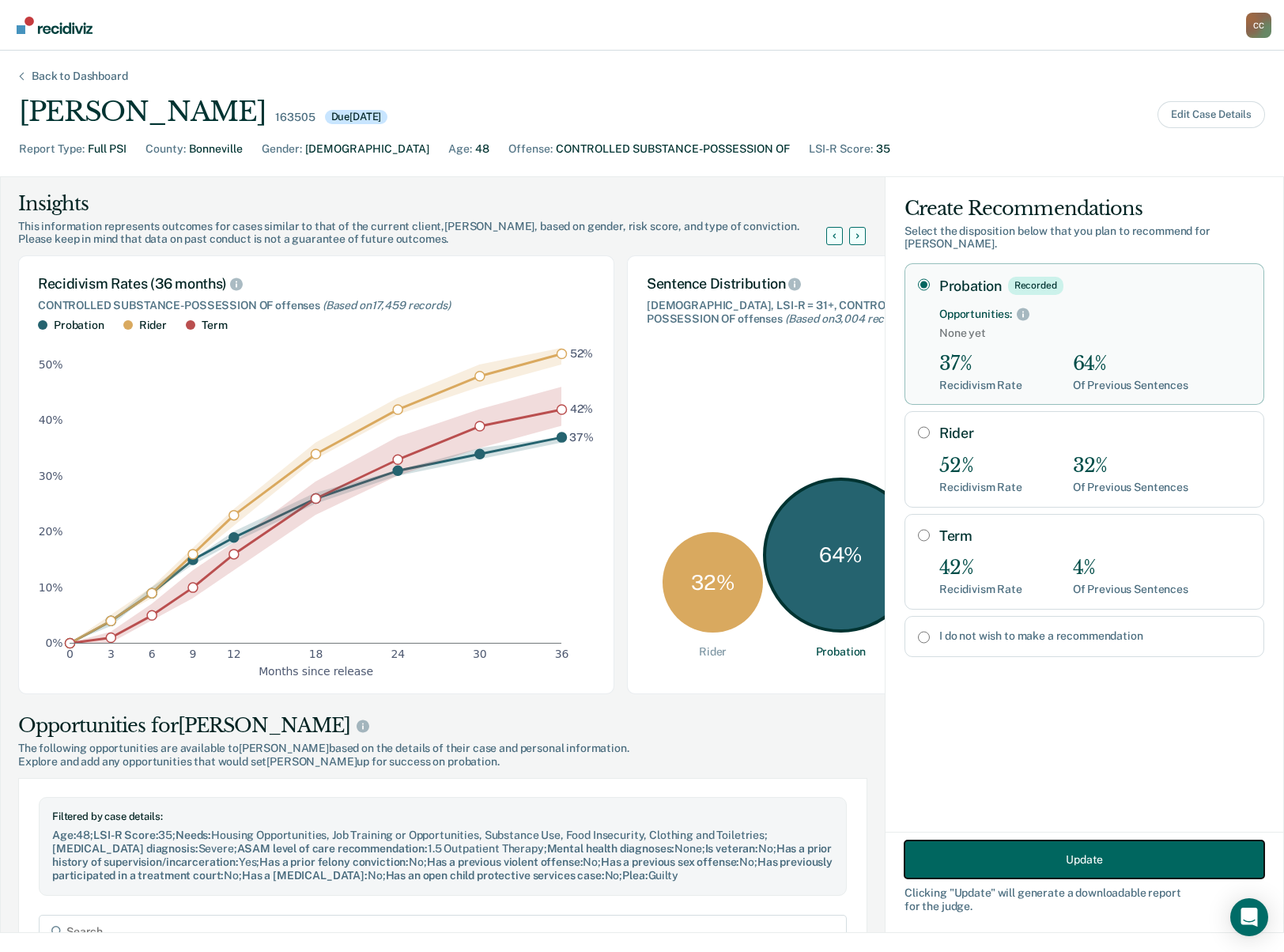
click at [940, 861] on button "Update" at bounding box center [1084, 860] width 359 height 38
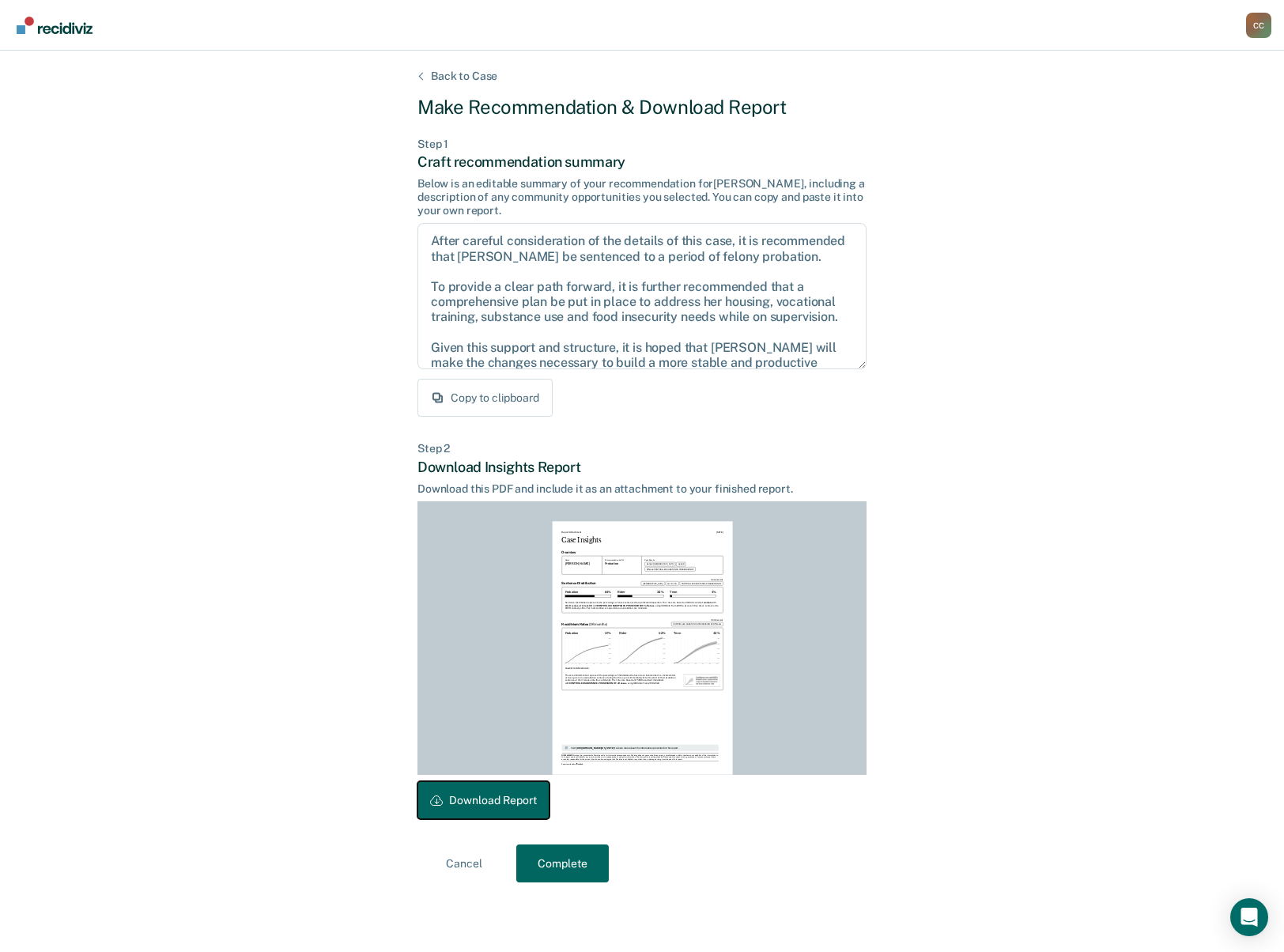
click at [506, 792] on button "Download Report" at bounding box center [483, 800] width 132 height 38
click at [590, 859] on button "Complete" at bounding box center [563, 863] width 93 height 38
